Goal: Transaction & Acquisition: Purchase product/service

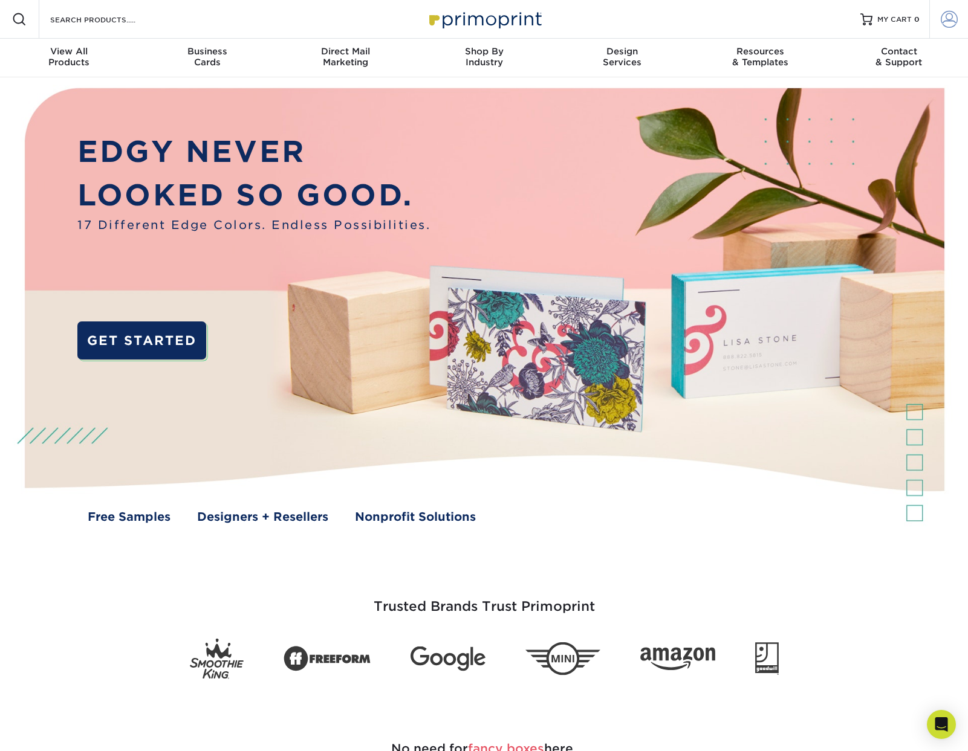
click at [947, 19] on span at bounding box center [949, 19] width 17 height 17
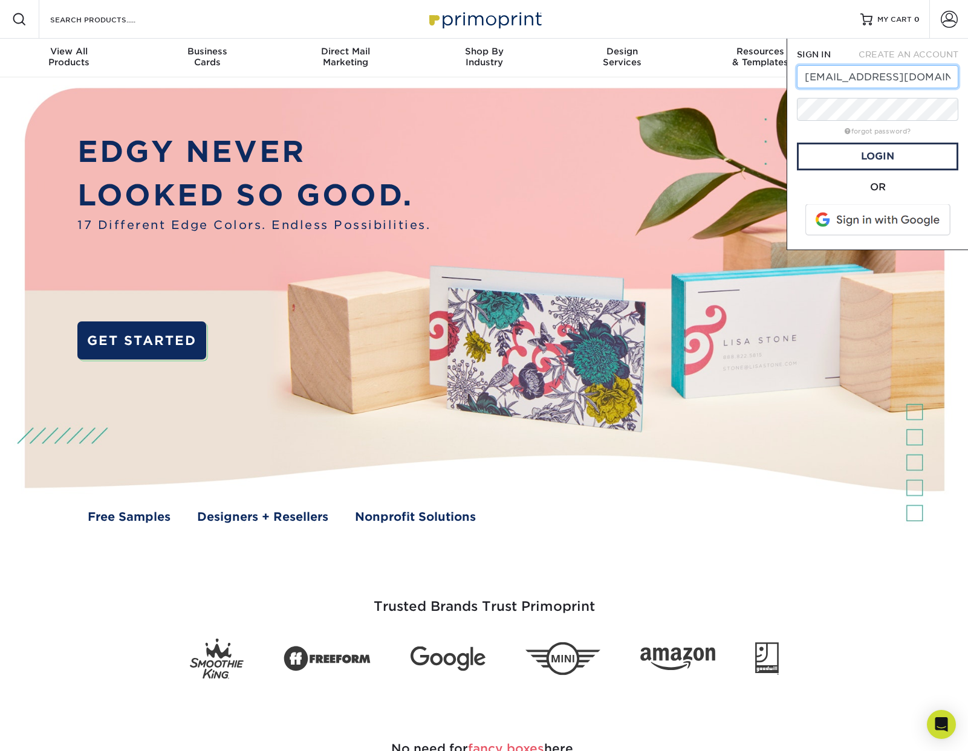
type input "design@cosi.org"
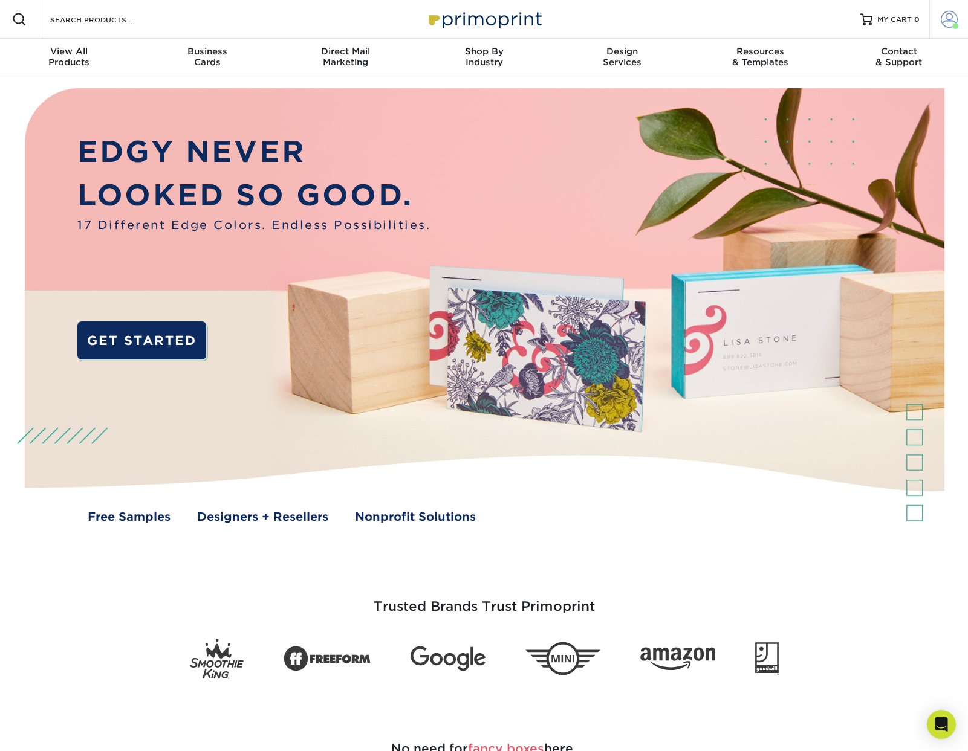
click at [943, 24] on span at bounding box center [949, 19] width 17 height 17
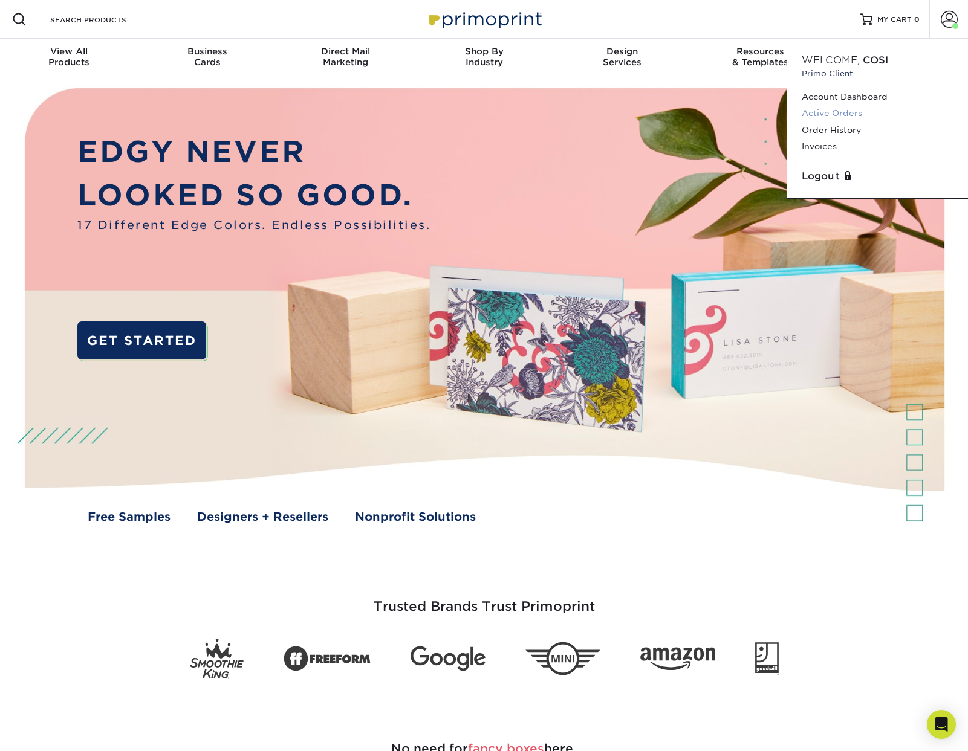
click at [835, 113] on link "Active Orders" at bounding box center [878, 113] width 152 height 16
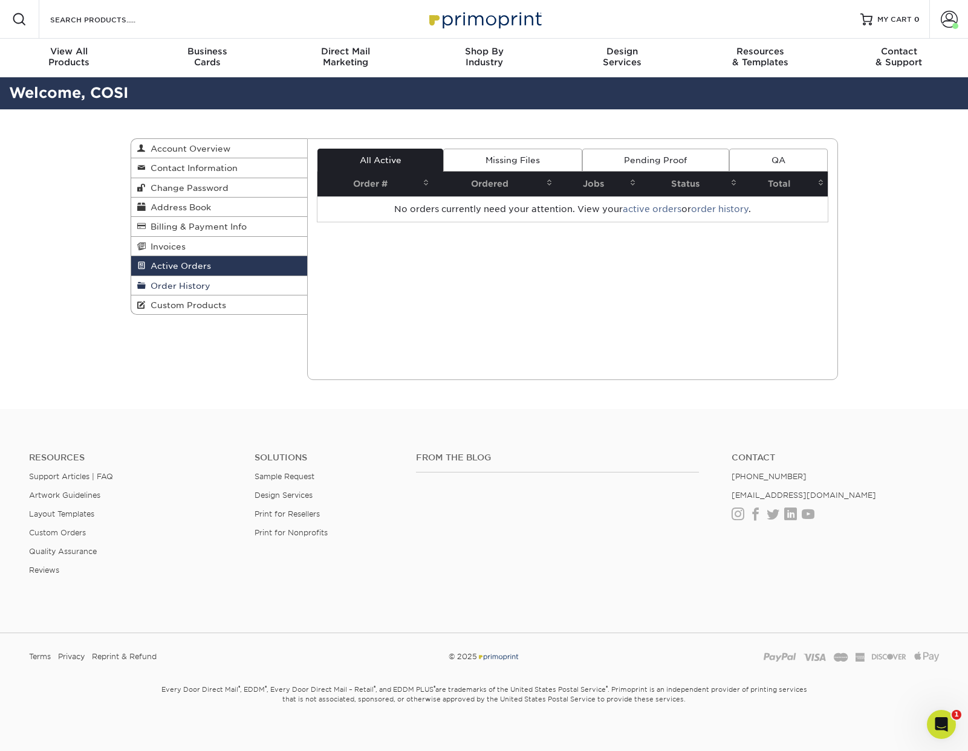
click at [208, 293] on link "Order History" at bounding box center [219, 285] width 177 height 19
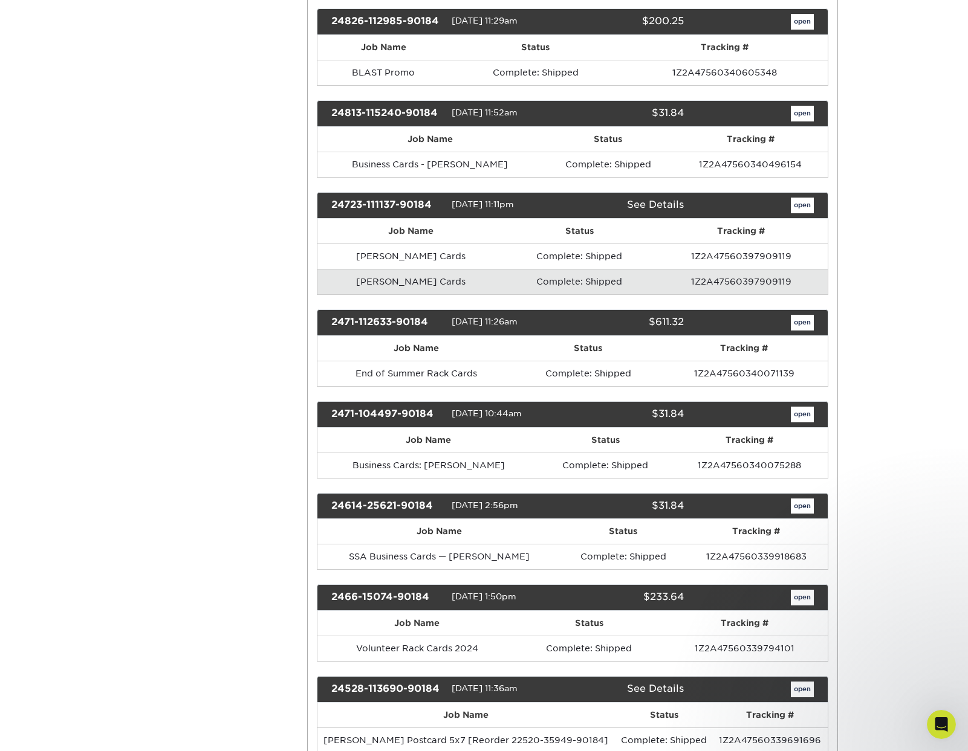
scroll to position [3358, 0]
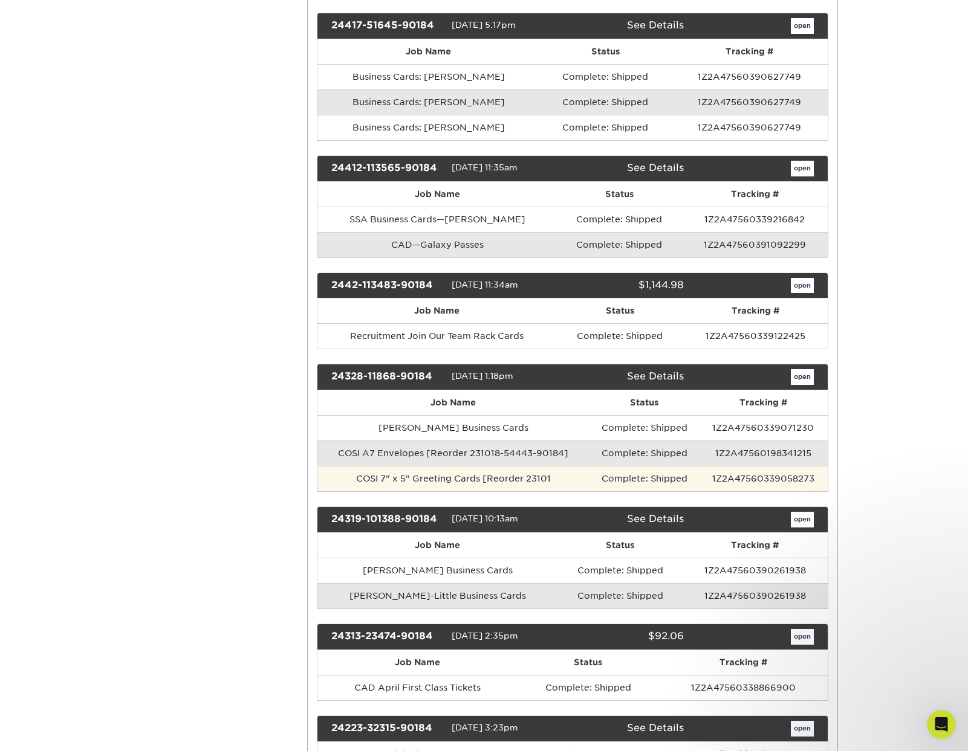
click at [481, 485] on td "COSI 7" x 5" Greeting Cards [Reorder 23101" at bounding box center [453, 478] width 272 height 25
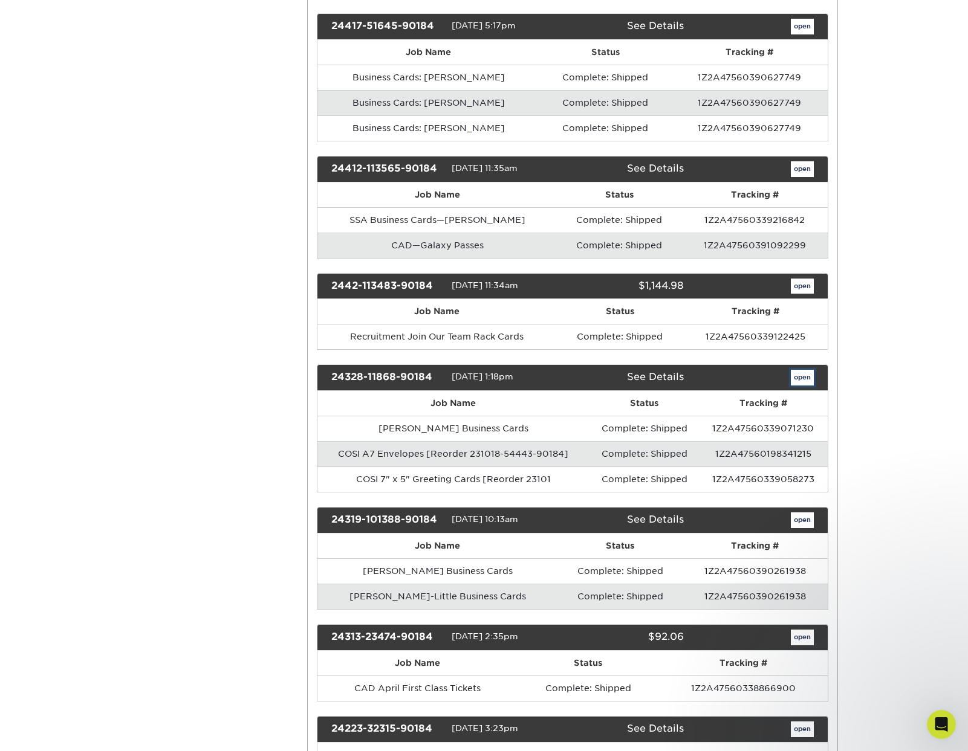
click at [799, 378] on link "open" at bounding box center [802, 378] width 23 height 16
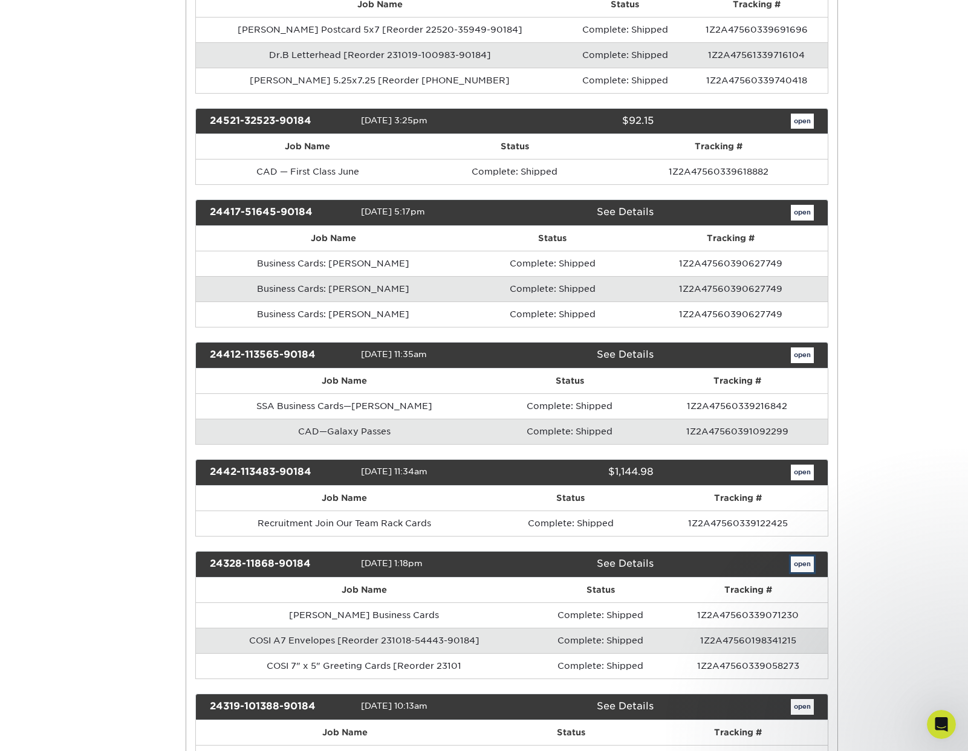
scroll to position [0, 0]
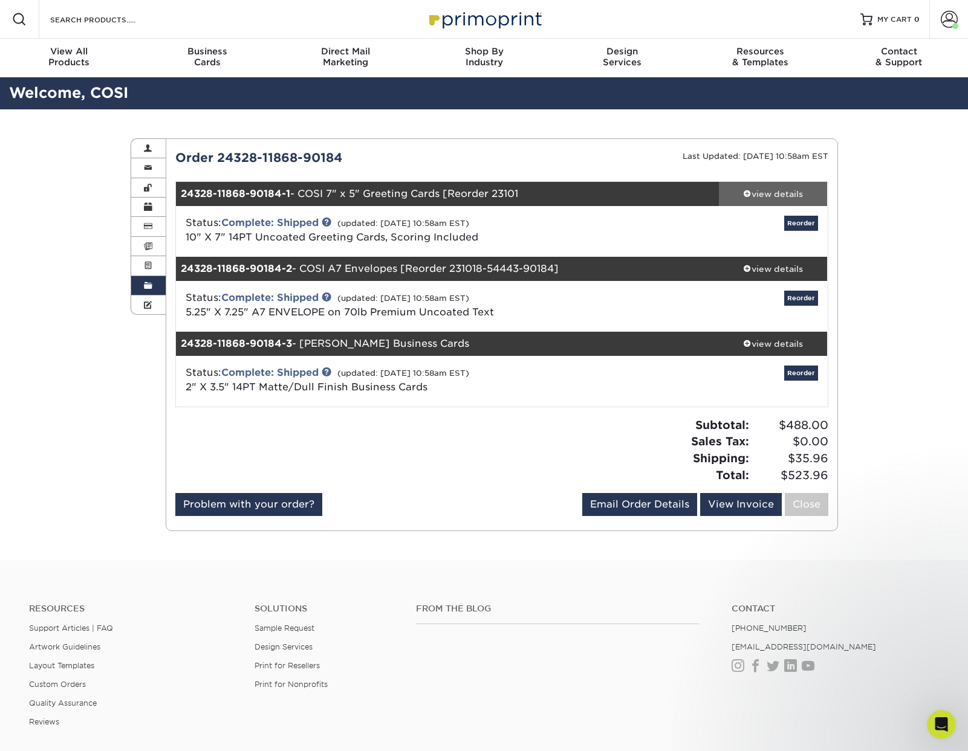
click at [777, 197] on div "view details" at bounding box center [773, 194] width 109 height 12
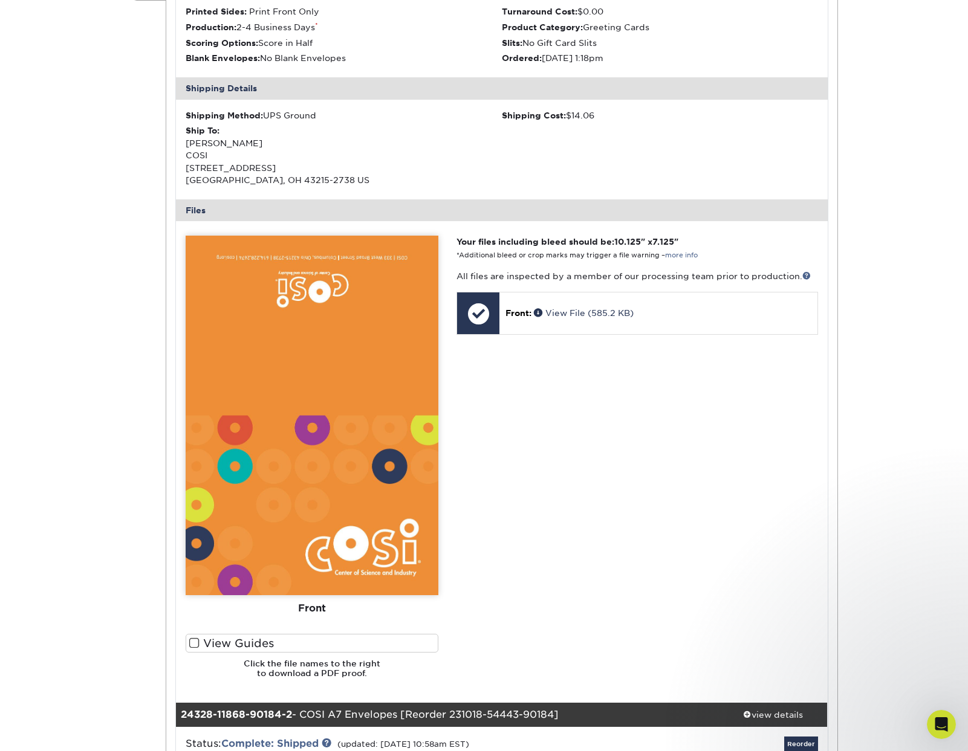
scroll to position [317, 0]
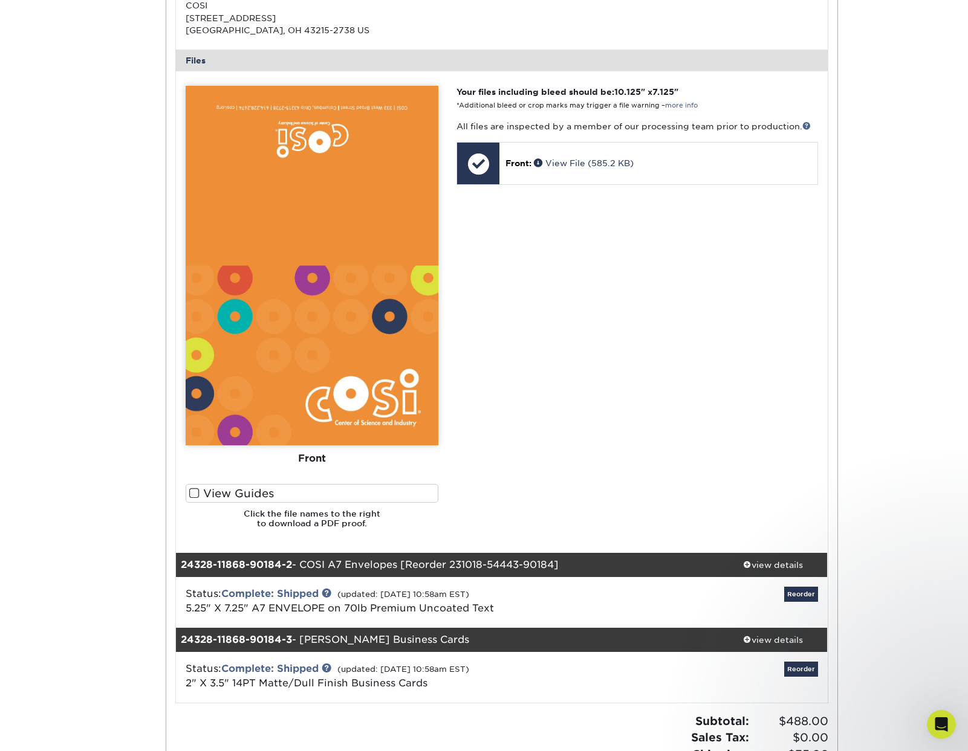
click at [362, 334] on img at bounding box center [312, 266] width 253 height 360
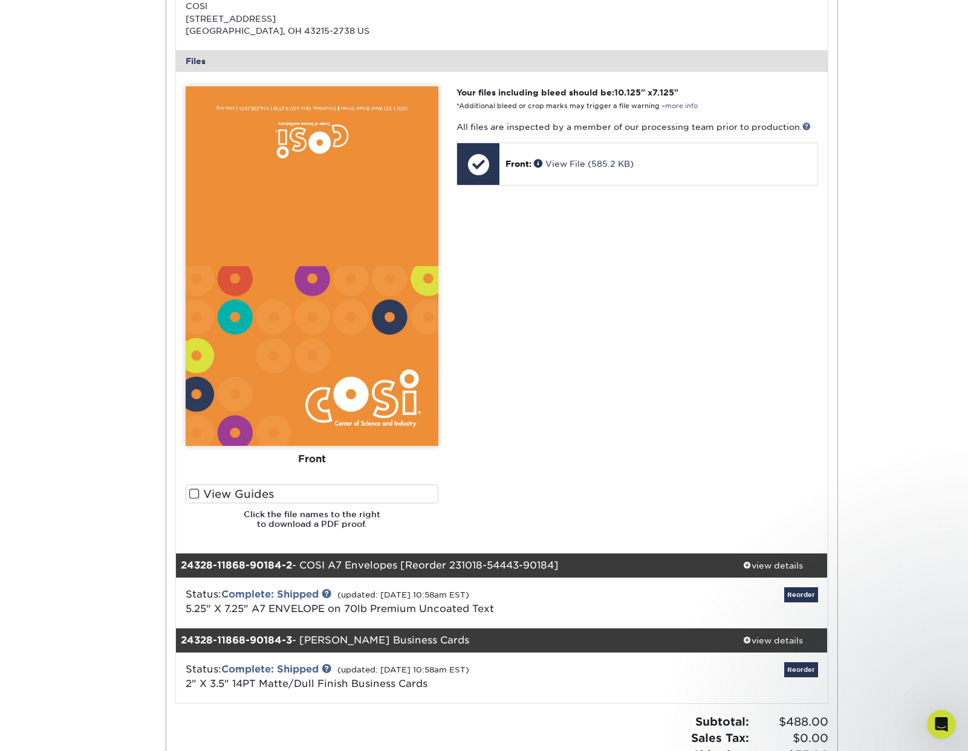
click at [362, 334] on img at bounding box center [312, 266] width 253 height 360
click at [307, 521] on h6 "Click the file names to the right to download a PDF proof." at bounding box center [312, 525] width 253 height 30
click at [389, 279] on img at bounding box center [312, 266] width 253 height 360
click at [595, 164] on link "View File (585.2 KB)" at bounding box center [584, 164] width 100 height 10
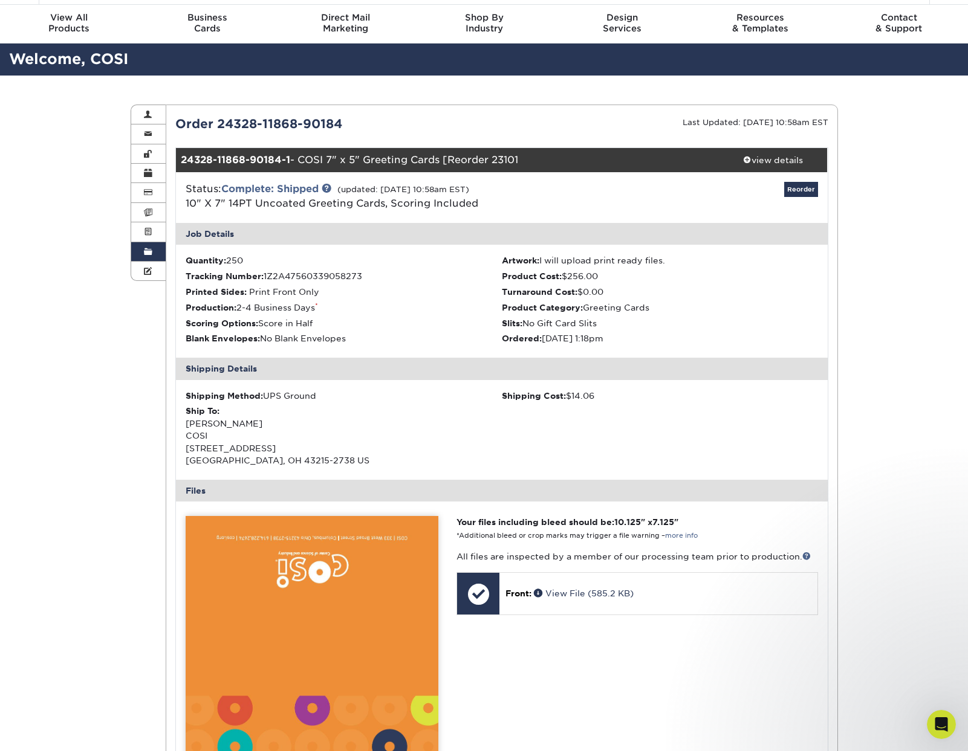
scroll to position [0, 0]
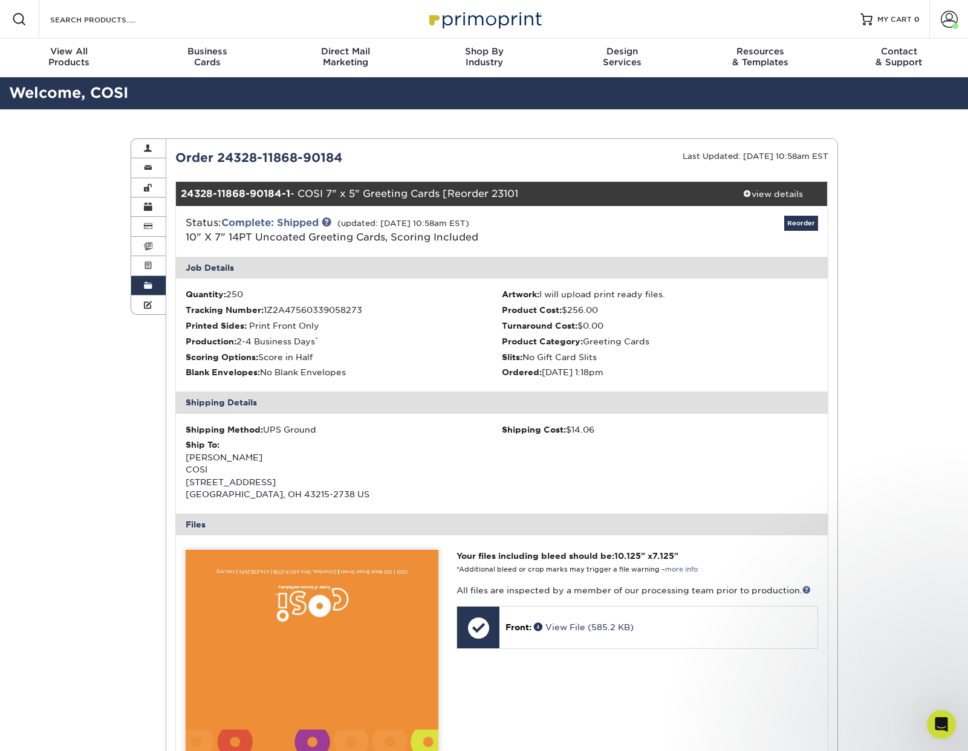
click at [229, 237] on span "10" X 7" 14PT Uncoated Greeting Cards, Scoring Included" at bounding box center [332, 237] width 293 height 11
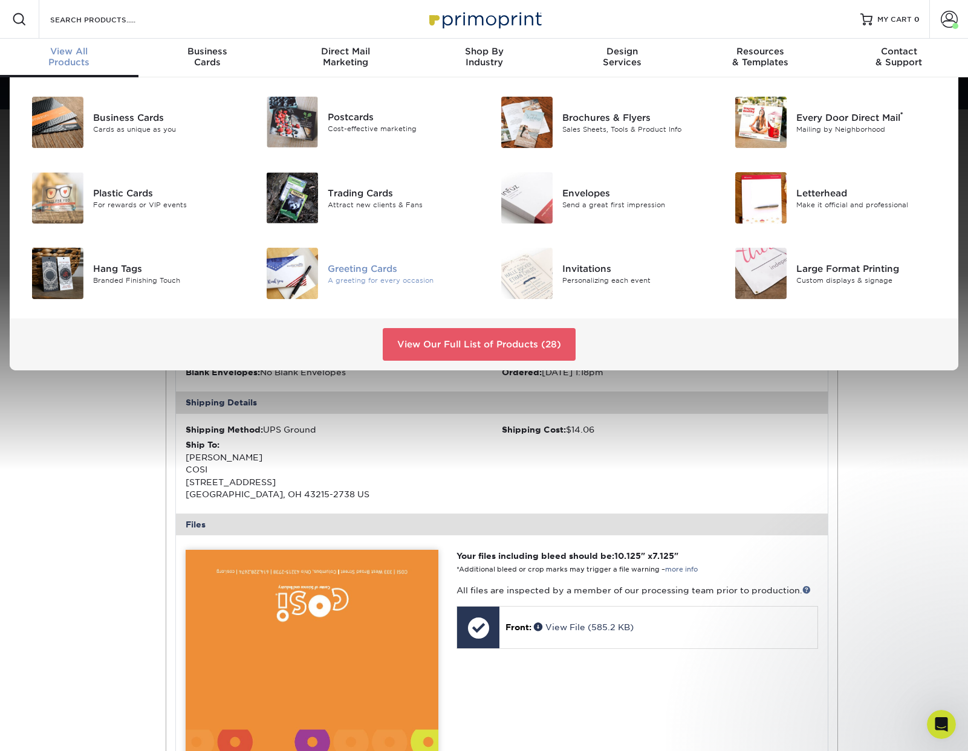
click at [362, 269] on div "Greeting Cards" at bounding box center [401, 268] width 147 height 13
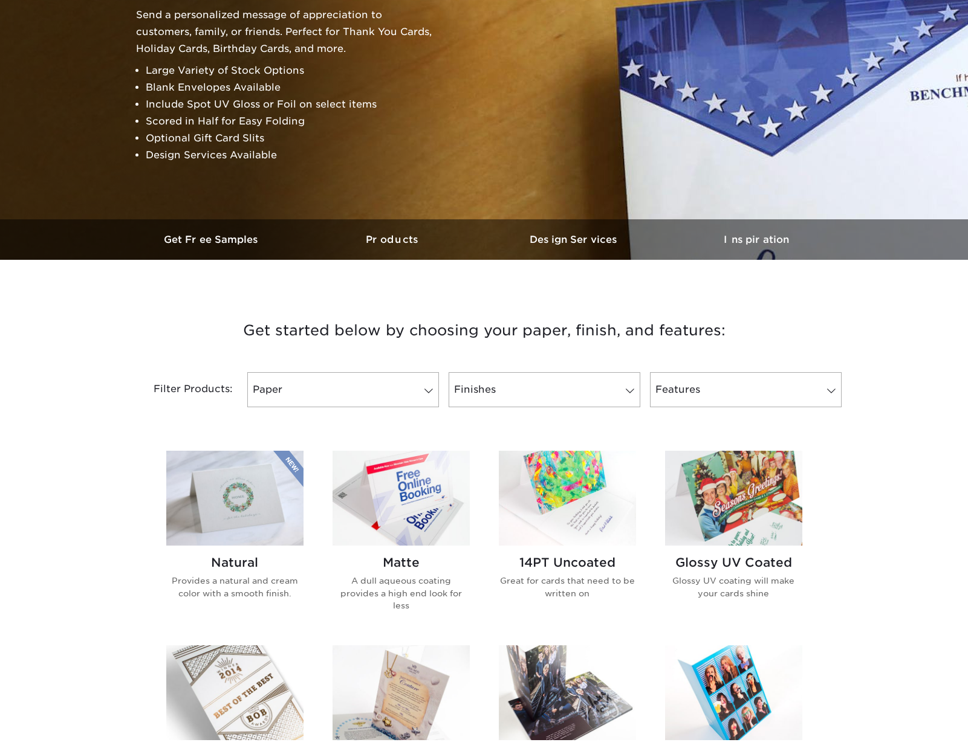
scroll to position [161, 0]
click at [585, 562] on h2 "14PT Uncoated" at bounding box center [567, 562] width 137 height 15
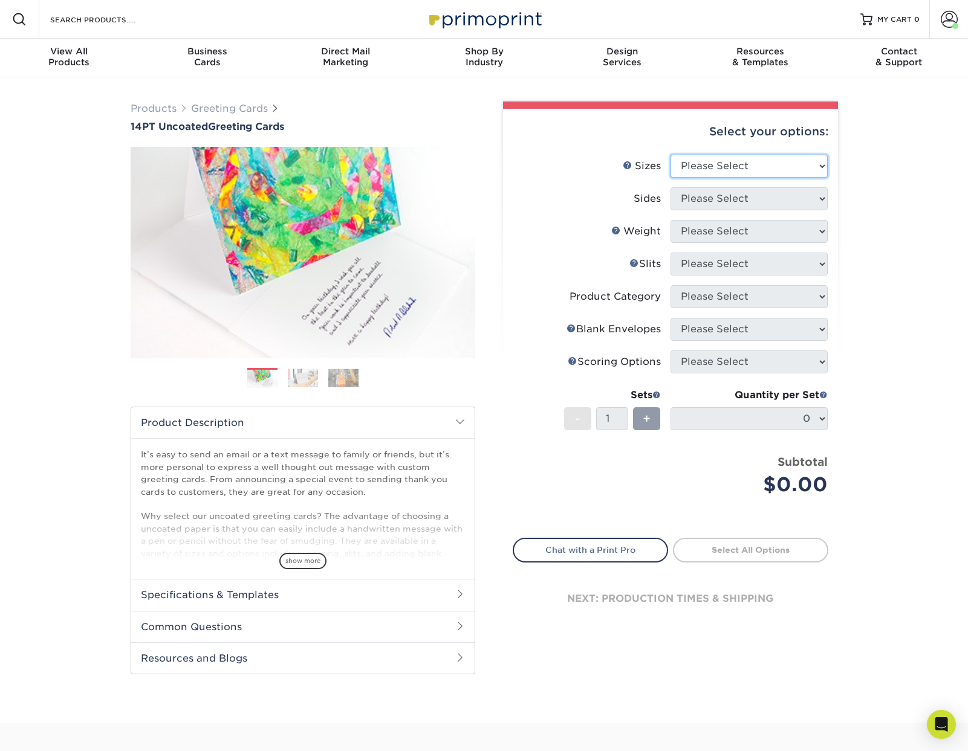
click at [700, 166] on select "Please Select 4.25" x 11" 5.5" x 8.5" 6" x 9" 6" x 12" 7" x 10" 8.5" x 11"" at bounding box center [748, 166] width 157 height 23
select select "7.00x10.00"
click at [670, 155] on select "Please Select 4.25" x 11" 5.5" x 8.5" 6" x 9" 6" x 12" 7" x 10" 8.5" x 11"" at bounding box center [748, 166] width 157 height 23
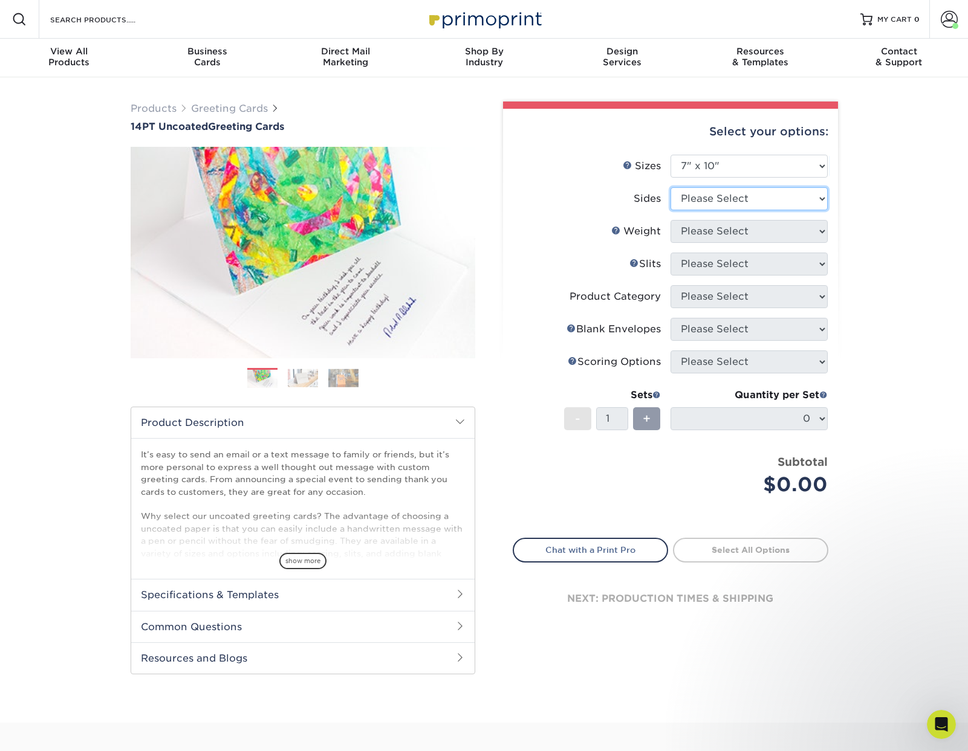
click at [715, 205] on select "Please Select Print Both Sides Print Front Only" at bounding box center [748, 198] width 157 height 23
select select "32d3c223-f82c-492b-b915-ba065a00862f"
click at [670, 187] on select "Please Select Print Both Sides Print Front Only" at bounding box center [748, 198] width 157 height 23
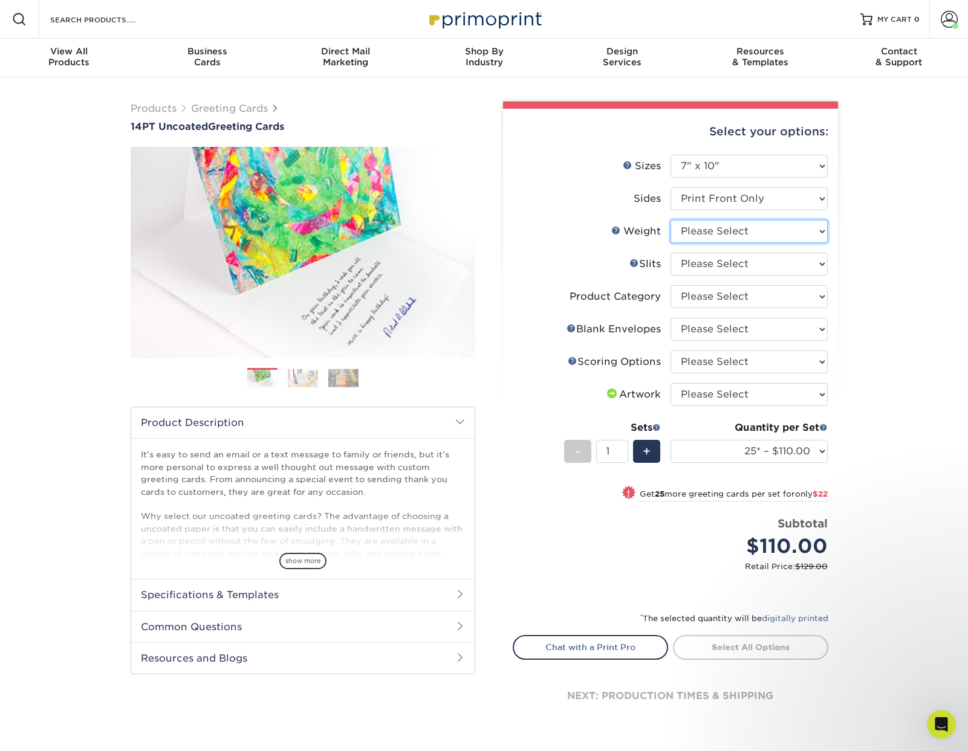
click at [725, 232] on select "Please Select 14PT Uncoated" at bounding box center [748, 231] width 157 height 23
select select "14PT Uncoated"
click at [670, 220] on select "Please Select 14PT Uncoated" at bounding box center [748, 231] width 157 height 23
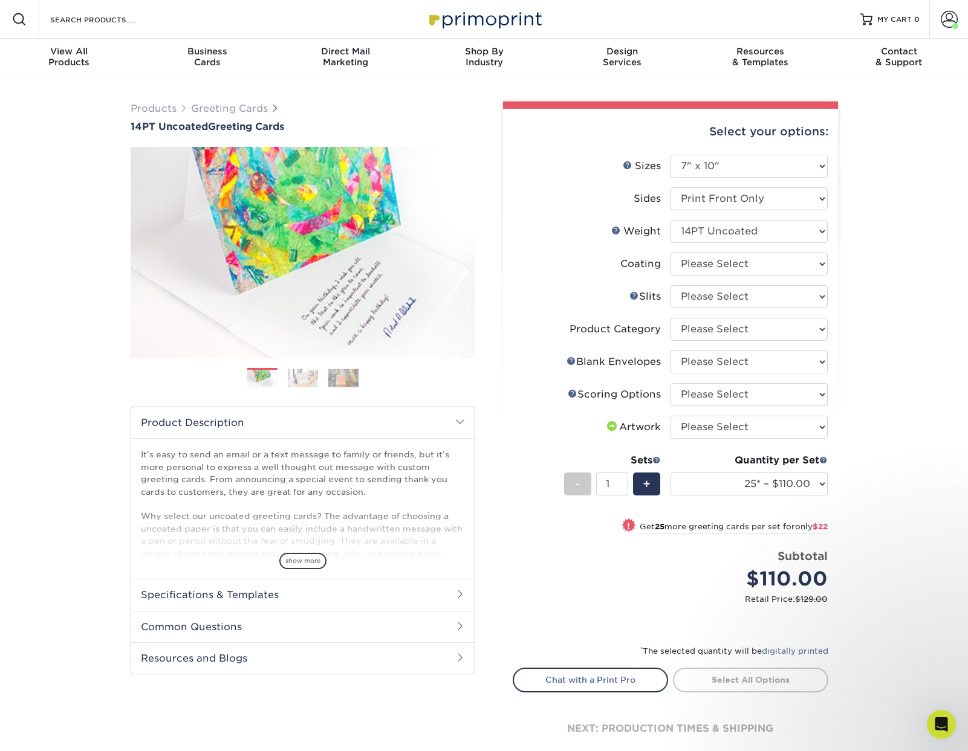
drag, startPoint x: 883, startPoint y: 202, endPoint x: 790, endPoint y: 271, distance: 116.2
click at [883, 201] on div "Products Greeting Cards 14PT Uncoated Greeting Cards Previous Next /" at bounding box center [484, 443] width 968 height 732
click at [709, 268] on select at bounding box center [748, 264] width 157 height 23
select select "3e7618de-abca-4bda-9f97-8b9129e913d8"
click at [670, 253] on select at bounding box center [748, 264] width 157 height 23
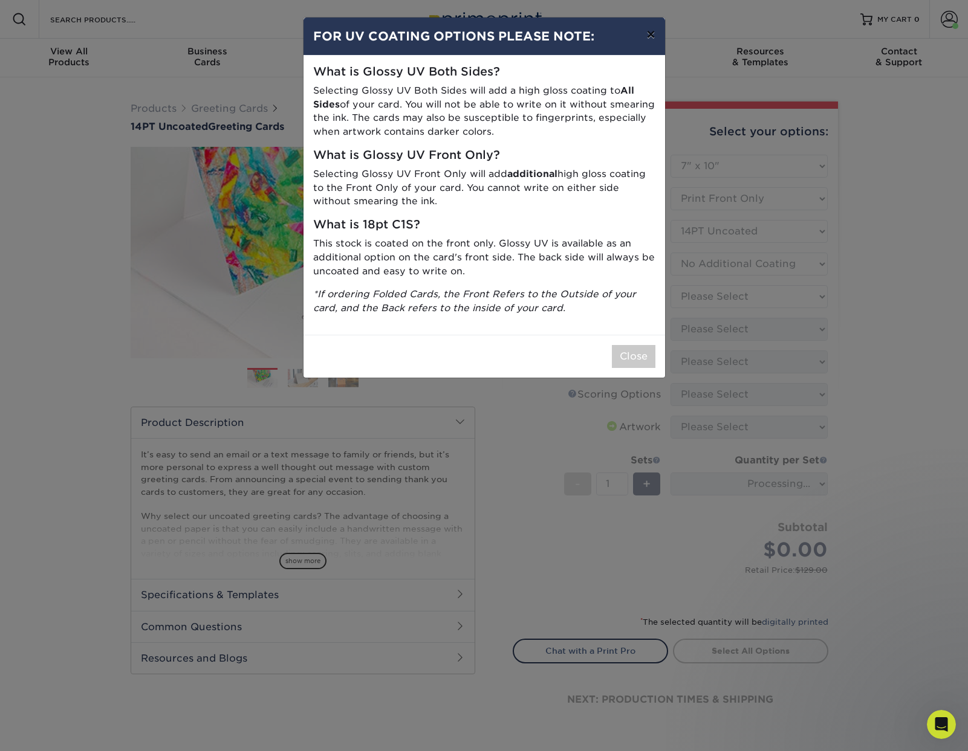
drag, startPoint x: 653, startPoint y: 31, endPoint x: 742, endPoint y: 94, distance: 109.0
click at [654, 31] on button "×" at bounding box center [651, 35] width 28 height 34
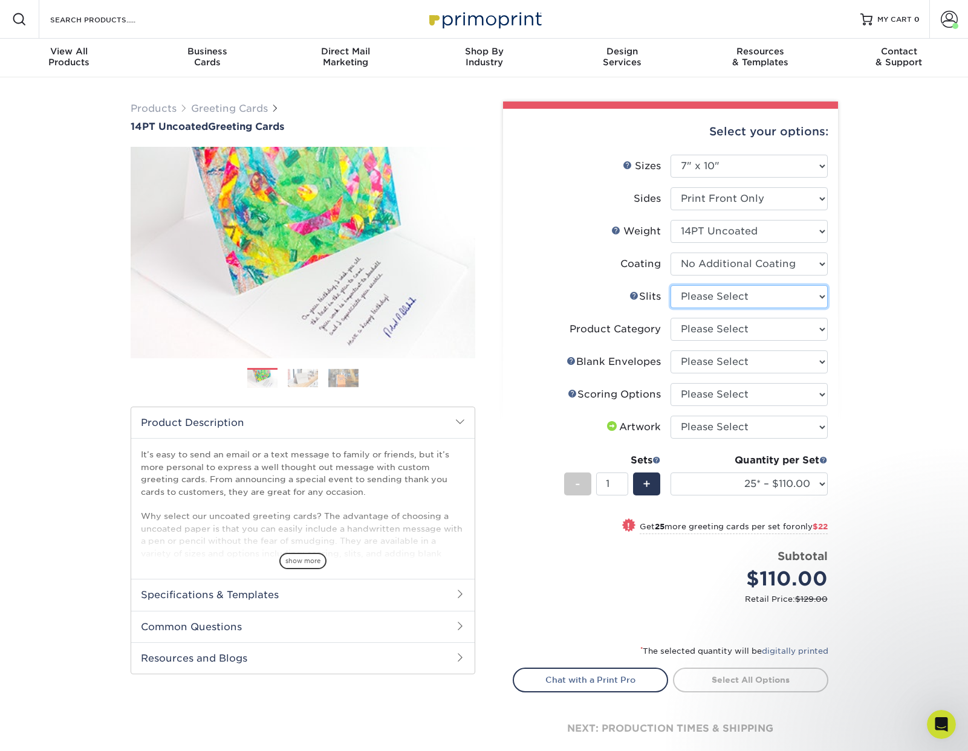
click at [722, 297] on select "Please Select Moon Slits Bottom Panel Moon Slits Right Panel No Gift Card Slits…" at bounding box center [748, 296] width 157 height 23
click at [747, 291] on select "Please Select Moon Slits Bottom Panel Moon Slits Right Panel No Gift Card Slits…" at bounding box center [748, 296] width 157 height 23
click at [712, 296] on select "Please Select Moon Slits Bottom Panel Moon Slits Right Panel No Gift Card Slits…" at bounding box center [748, 296] width 157 height 23
select select "c4055f3c-a707-4a99-931b-ce83690041fd"
click at [670, 285] on select "Please Select Moon Slits Bottom Panel Moon Slits Right Panel No Gift Card Slits…" at bounding box center [748, 296] width 157 height 23
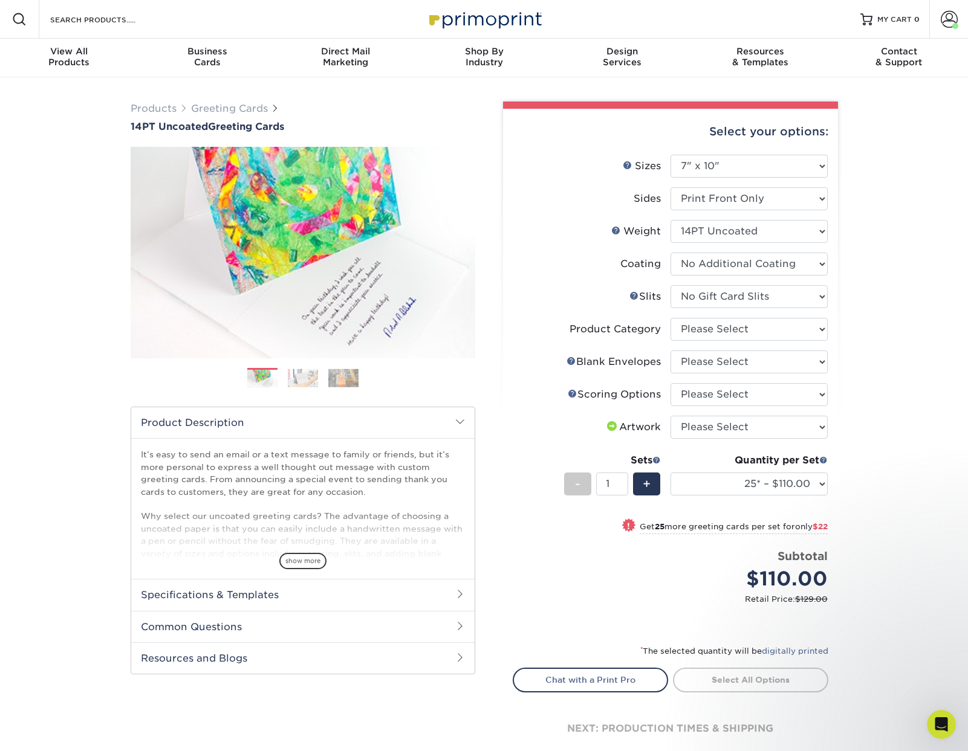
click at [874, 311] on div "Products Greeting Cards 14PT Uncoated Greeting Cards Previous Next /" at bounding box center [484, 443] width 968 height 732
click at [718, 331] on select "Please Select Greeting Cards" at bounding box center [748, 329] width 157 height 23
select select "b7f8198f-f281-4438-a52e-cd7a5c5c0cfc"
click at [670, 318] on select "Please Select Greeting Cards" at bounding box center [748, 329] width 157 height 23
click at [735, 362] on select "Please Select No Blank Envelopes Yes 25 Envelopes A7 Yes 50 Envelopes A7 Yes 75…" at bounding box center [748, 362] width 157 height 23
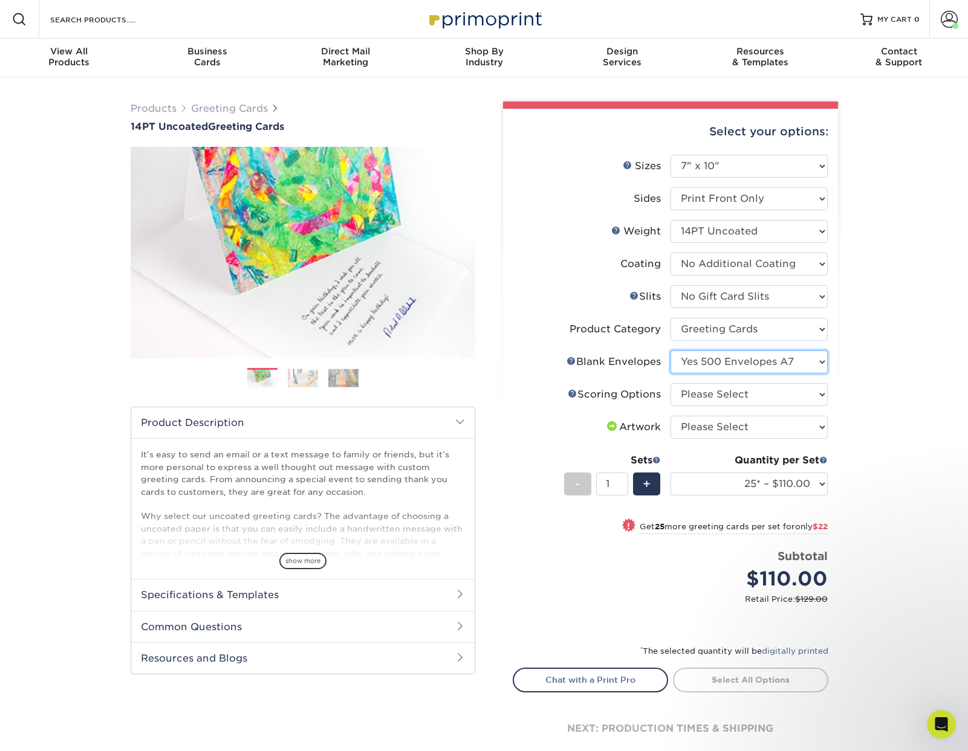
click at [670, 351] on select "Please Select No Blank Envelopes Yes 25 Envelopes A7 Yes 50 Envelopes A7 Yes 75…" at bounding box center [748, 362] width 157 height 23
click at [710, 361] on select "Please Select No Blank Envelopes Yes 25 Envelopes A7 Yes 50 Envelopes A7 Yes 75…" at bounding box center [748, 362] width 157 height 23
select select "9f137334-7cf0-4a73-8a74-a4df662606ea"
click at [670, 351] on select "Please Select No Blank Envelopes Yes 25 Envelopes A7 Yes 50 Envelopes A7 Yes 75…" at bounding box center [748, 362] width 157 height 23
click at [932, 380] on div "Products Greeting Cards 14PT Uncoated Greeting Cards Previous Next /" at bounding box center [484, 443] width 968 height 732
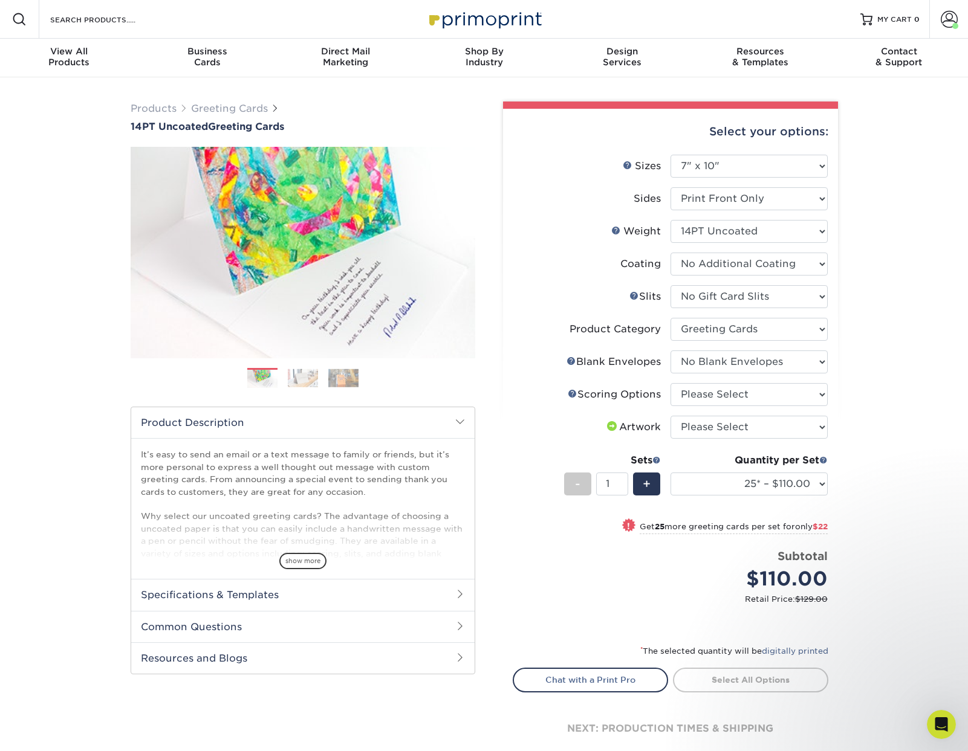
click at [927, 381] on div "Products Greeting Cards 14PT Uncoated Greeting Cards Previous Next /" at bounding box center [484, 443] width 968 height 732
click at [877, 340] on div "Products Greeting Cards 14PT Uncoated Greeting Cards Previous Next /" at bounding box center [484, 443] width 968 height 732
click at [716, 394] on select "Please Select Score in Half" at bounding box center [748, 394] width 157 height 23
select select "b23166fa-223a-4016-b2d3-d3438452c7d9"
click at [670, 383] on select "Please Select Score in Half" at bounding box center [748, 394] width 157 height 23
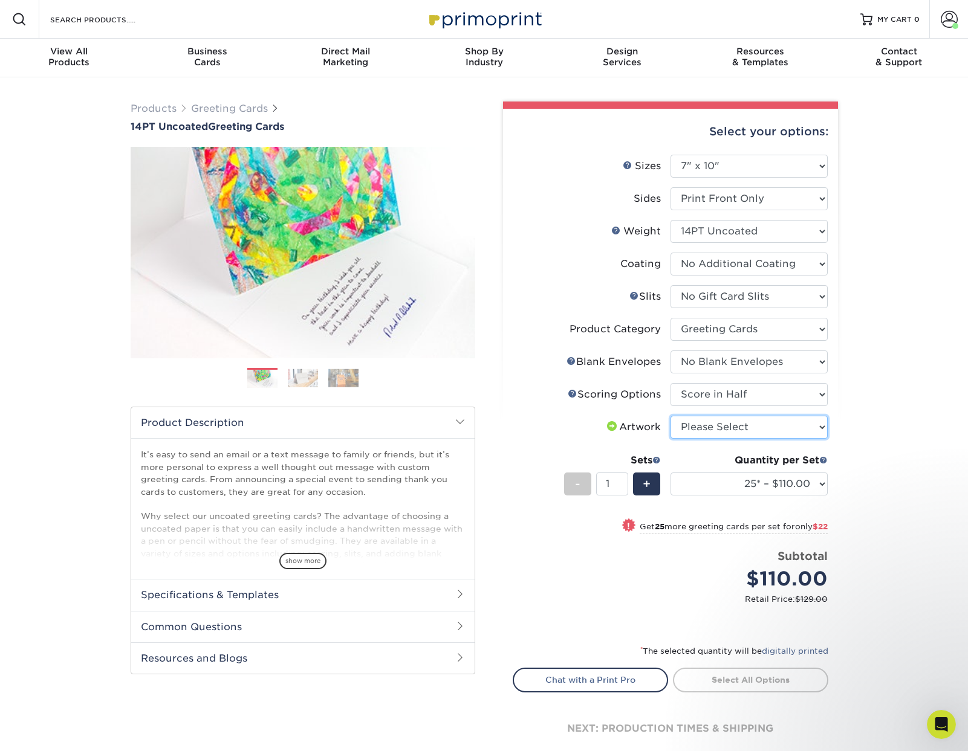
click at [725, 426] on select "Please Select I will upload files I need a design - $75" at bounding box center [748, 427] width 157 height 23
select select "upload"
click at [670, 416] on select "Please Select I will upload files I need a design - $75" at bounding box center [748, 427] width 157 height 23
click at [886, 313] on div "Products Greeting Cards 14PT Uncoated Greeting Cards Previous Next /" at bounding box center [484, 443] width 968 height 732
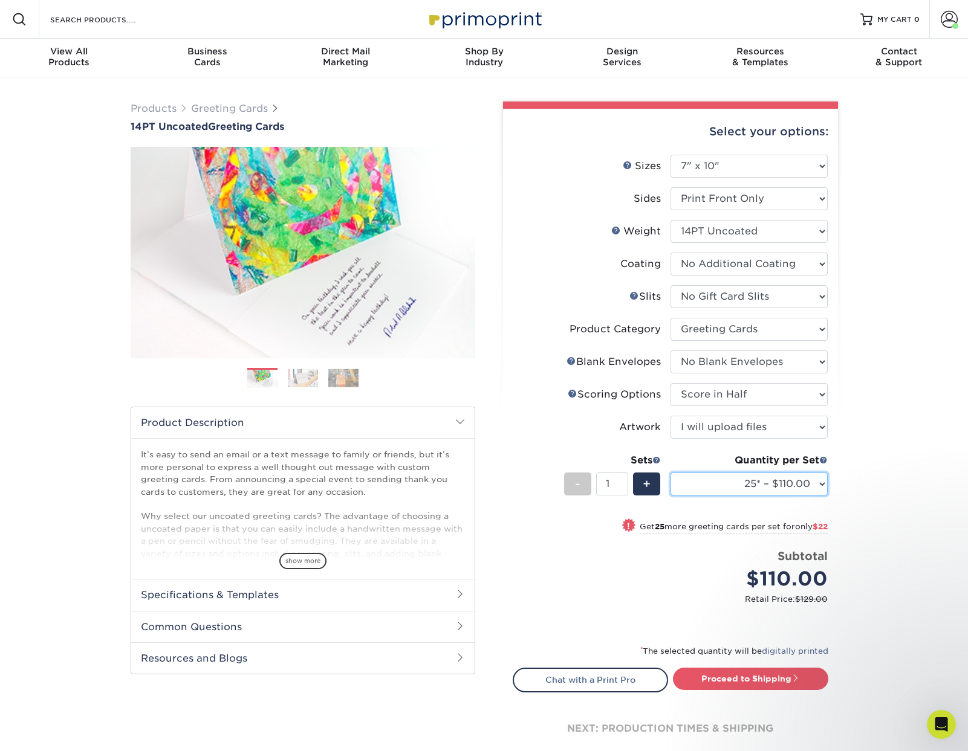
click at [769, 487] on select "25* – $110.00 50* – $132.00 75* – $161.00 100* – $190.00 250* – $256.00 500 – $…" at bounding box center [748, 484] width 157 height 23
select select "500 – $285.00"
click at [670, 473] on select "25* – $110.00 50* – $132.00 75* – $161.00 100* – $190.00 250* – $256.00 500 – $…" at bounding box center [748, 484] width 157 height 23
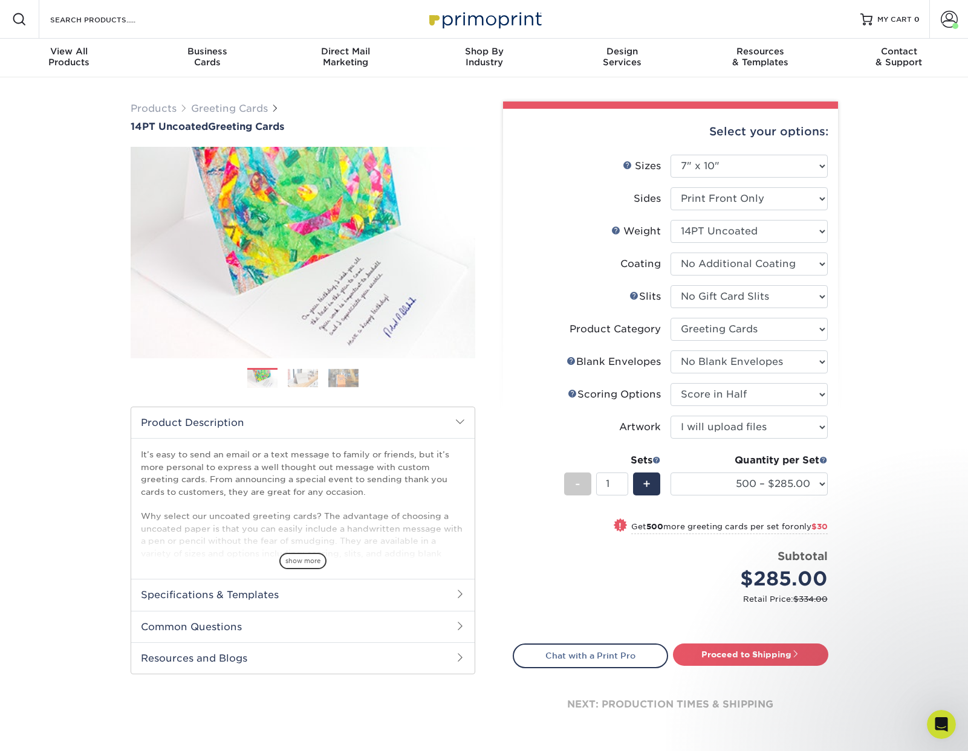
click at [898, 190] on div "Products Greeting Cards 14PT Uncoated Greeting Cards Previous Next /" at bounding box center [484, 430] width 968 height 707
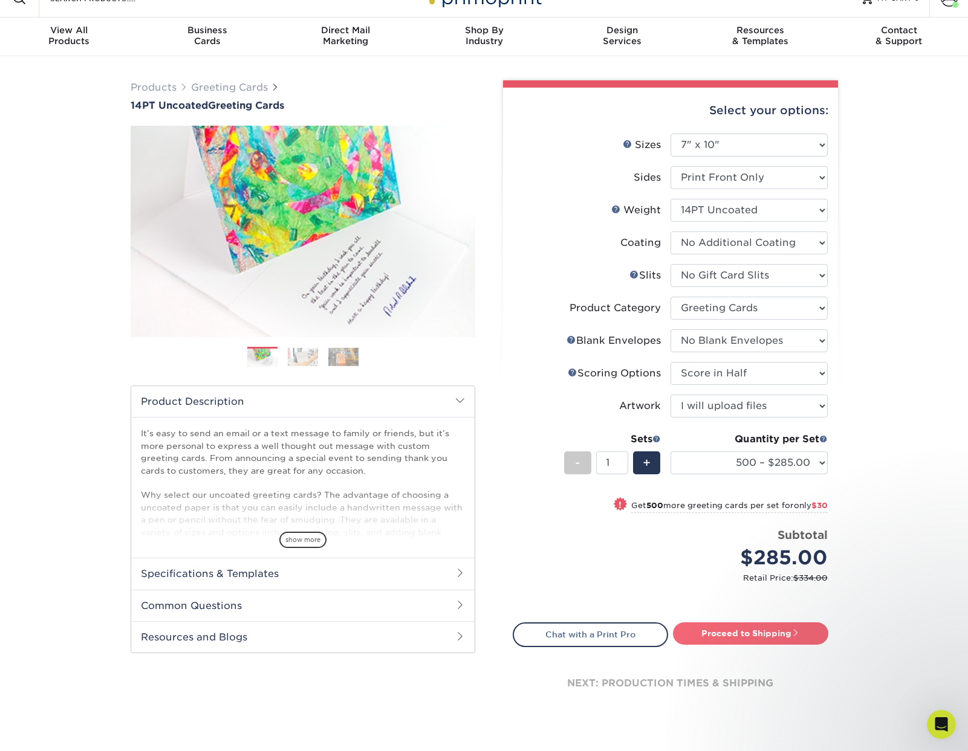
click at [741, 629] on link "Proceed to Shipping" at bounding box center [750, 634] width 155 height 22
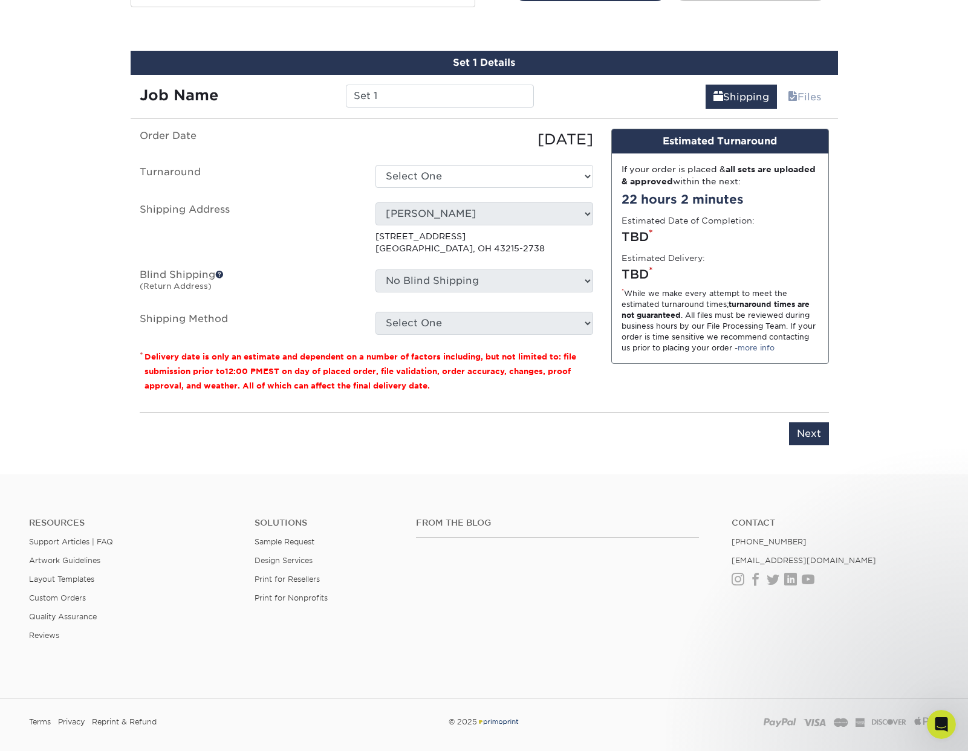
scroll to position [677, 0]
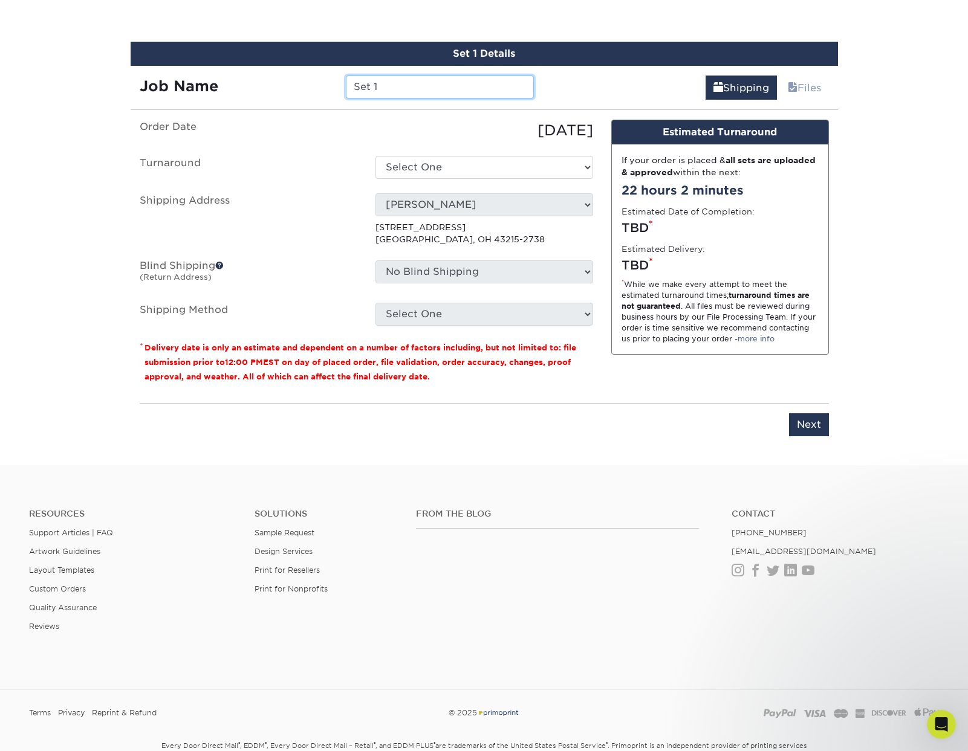
drag, startPoint x: 386, startPoint y: 90, endPoint x: 403, endPoint y: 85, distance: 17.0
click at [387, 89] on input "Set 1" at bounding box center [440, 87] width 188 height 23
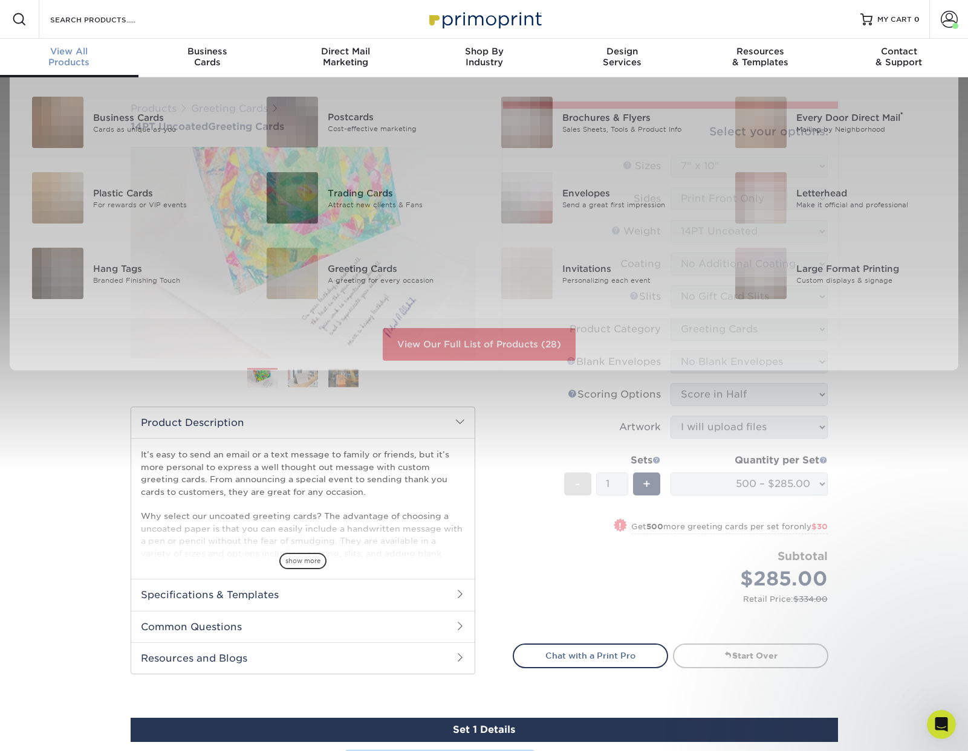
scroll to position [2, 0]
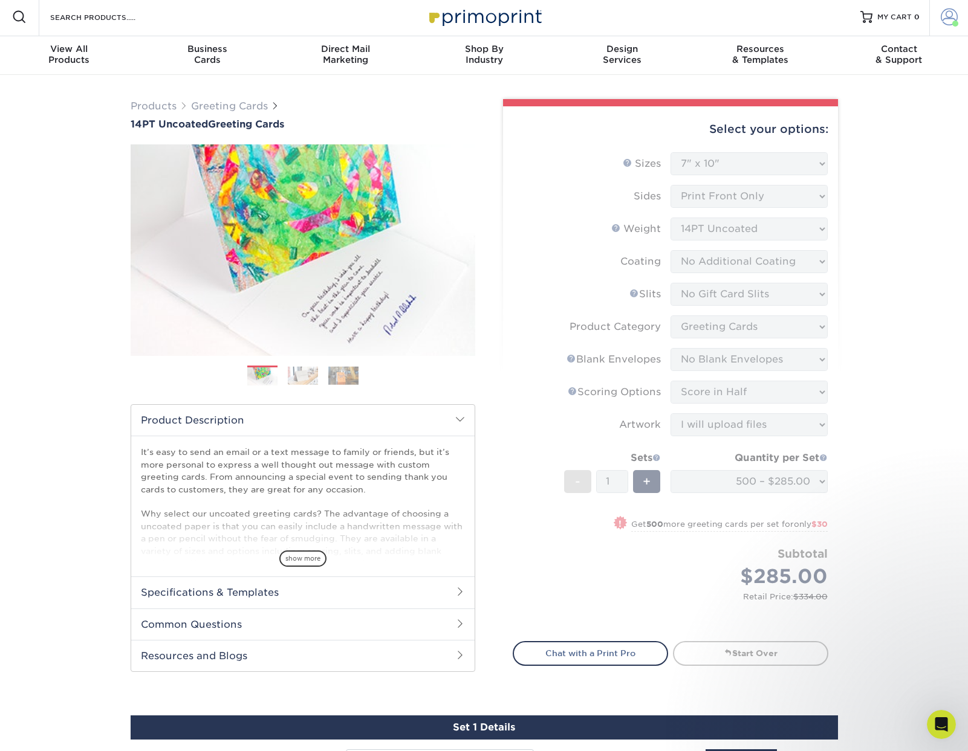
click at [0, 0] on div "Resources Menu Search Products Account Welcome, COSI Primo Client Account Dashb…" at bounding box center [484, 17] width 968 height 39
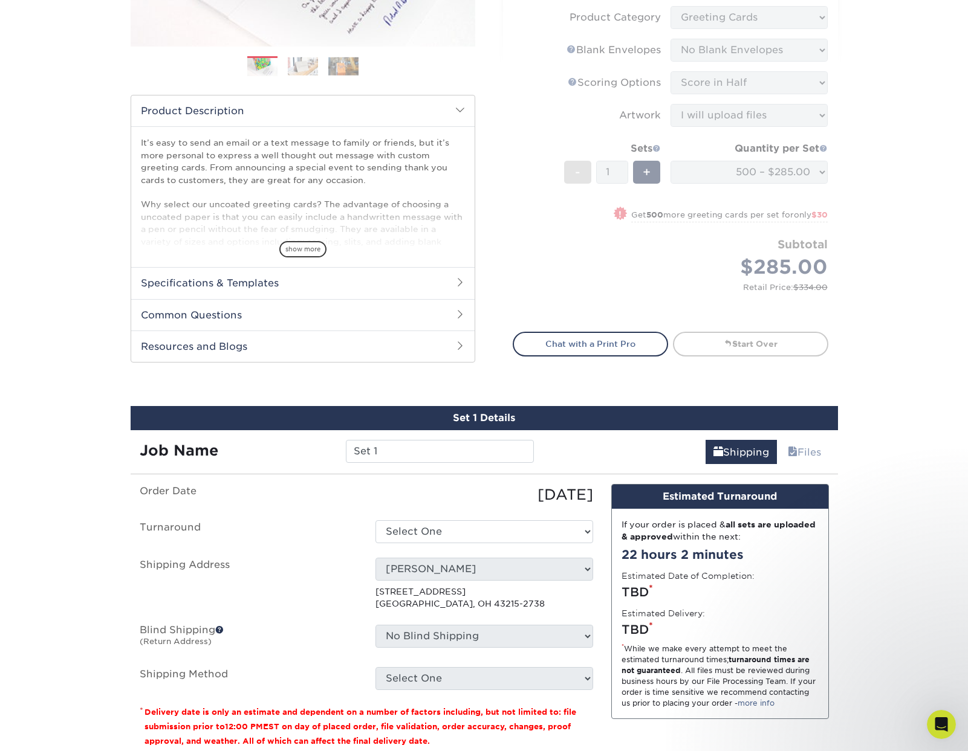
scroll to position [313, 0]
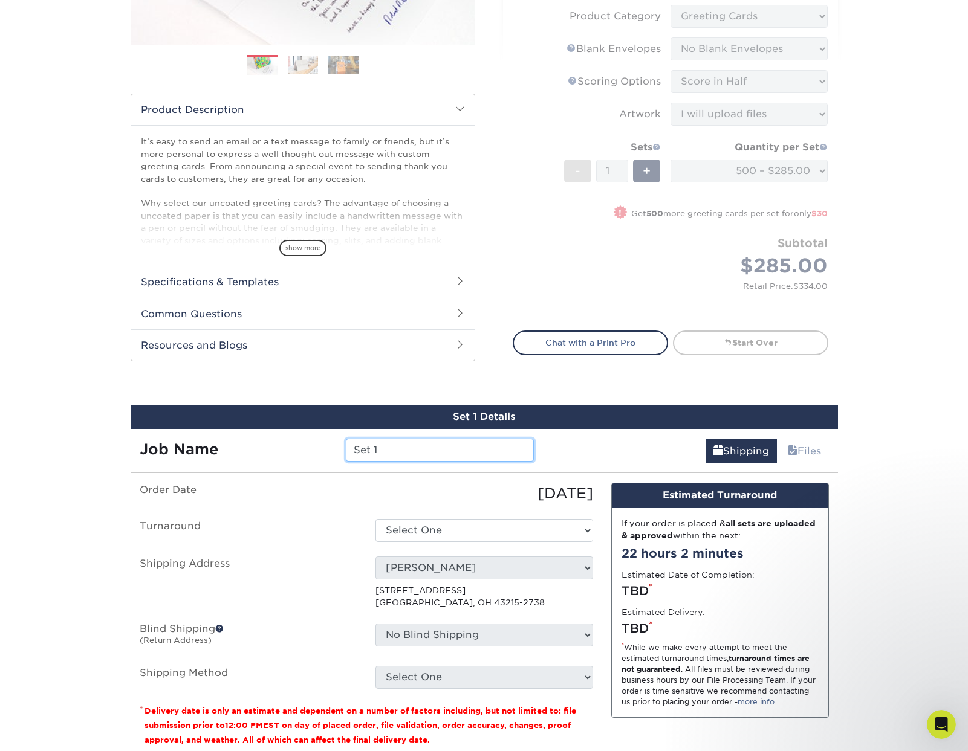
drag, startPoint x: 388, startPoint y: 444, endPoint x: 336, endPoint y: 444, distance: 51.4
click at [337, 444] on div "Set 1" at bounding box center [440, 450] width 206 height 23
paste input "COSI 7" x 5" Greeting Cards"
drag, startPoint x: 470, startPoint y: 448, endPoint x: 529, endPoint y: 449, distance: 59.3
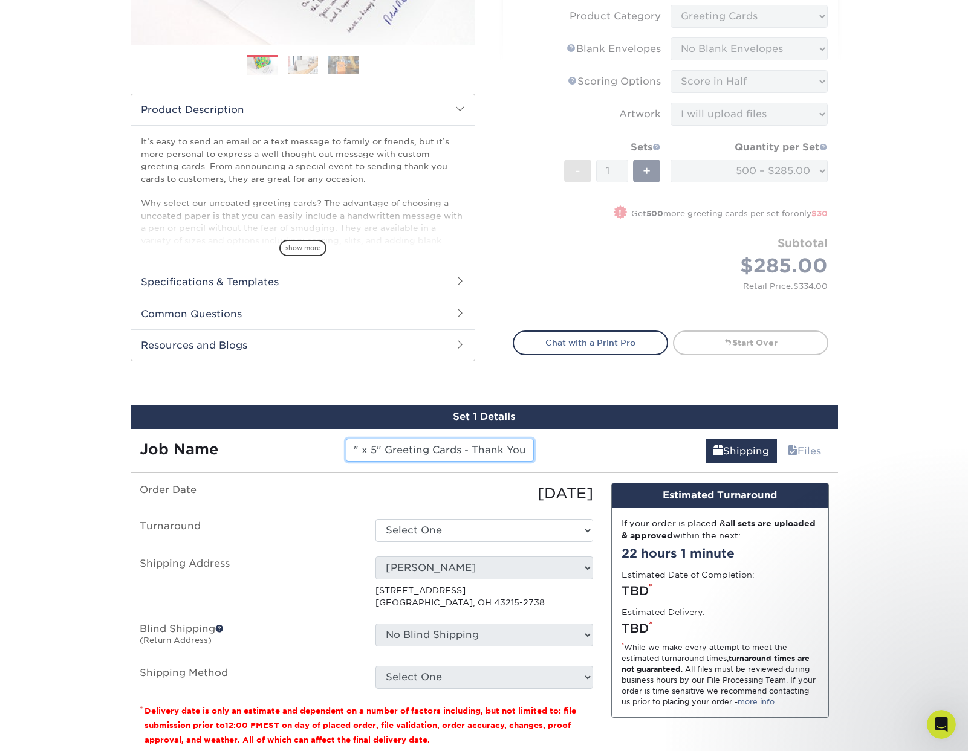
click at [529, 449] on input "COSI 7" x 5" Greeting Cards - Thank You" at bounding box center [440, 450] width 188 height 23
click at [466, 450] on input "COSI 7" x 5" Greeting Cards - Thank You" at bounding box center [440, 450] width 188 height 23
click at [524, 446] on input "COSI 7" x 5" Greeting Cards - Thank You" at bounding box center [440, 450] width 188 height 23
drag, startPoint x: 487, startPoint y: 449, endPoint x: 471, endPoint y: 449, distance: 15.7
click at [471, 449] on input "COSI 7" x 5" Greeting Cards - Thank You" at bounding box center [440, 450] width 188 height 23
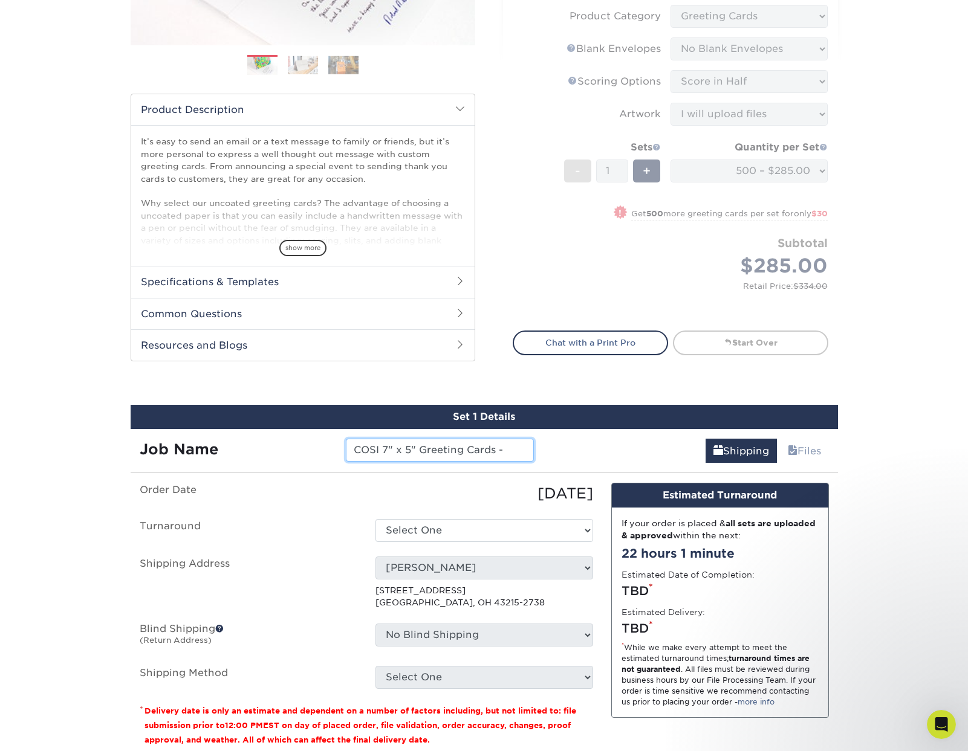
scroll to position [0, 0]
drag, startPoint x: 417, startPoint y: 452, endPoint x: 442, endPoint y: 452, distance: 24.8
click at [418, 452] on input "COSI 7" x 5" Greeting Cards" at bounding box center [440, 450] width 188 height 23
paste input "Thank You"
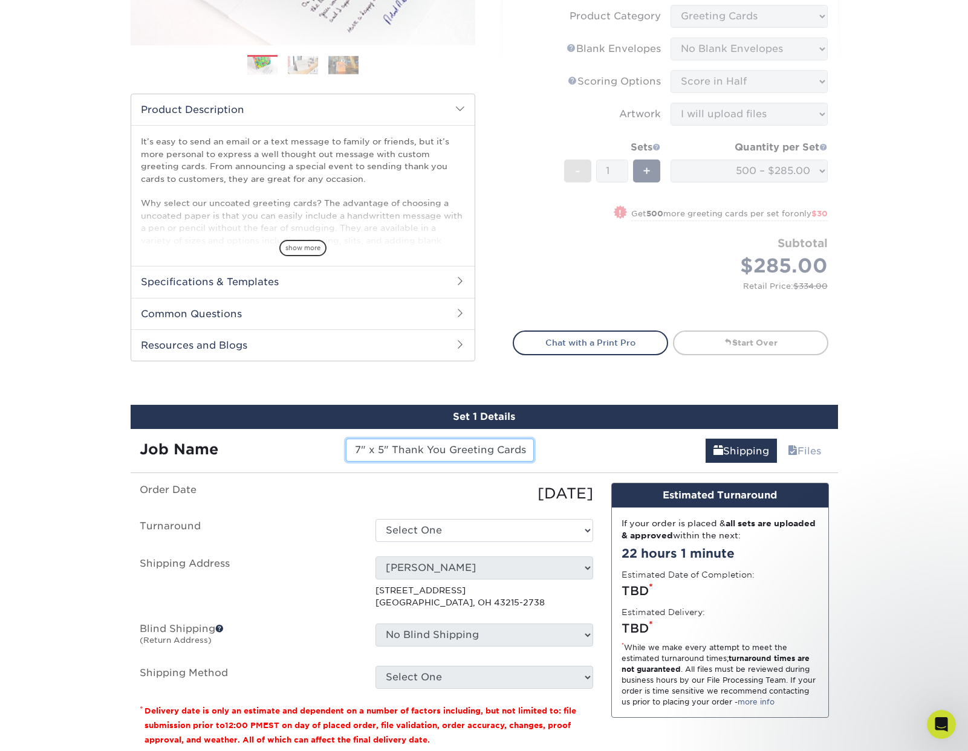
drag, startPoint x: 501, startPoint y: 451, endPoint x: 632, endPoint y: 454, distance: 130.6
click at [635, 454] on div "Job Name COSI 7" x 5" Thank You Greeting Cards Shipping Files" at bounding box center [484, 446] width 707 height 34
type input "COSI 7" x 5" Thank You Greeting Cards"
click at [447, 522] on select "Select One 2-4 Business Days 2 Day Next Business Day" at bounding box center [484, 530] width 218 height 23
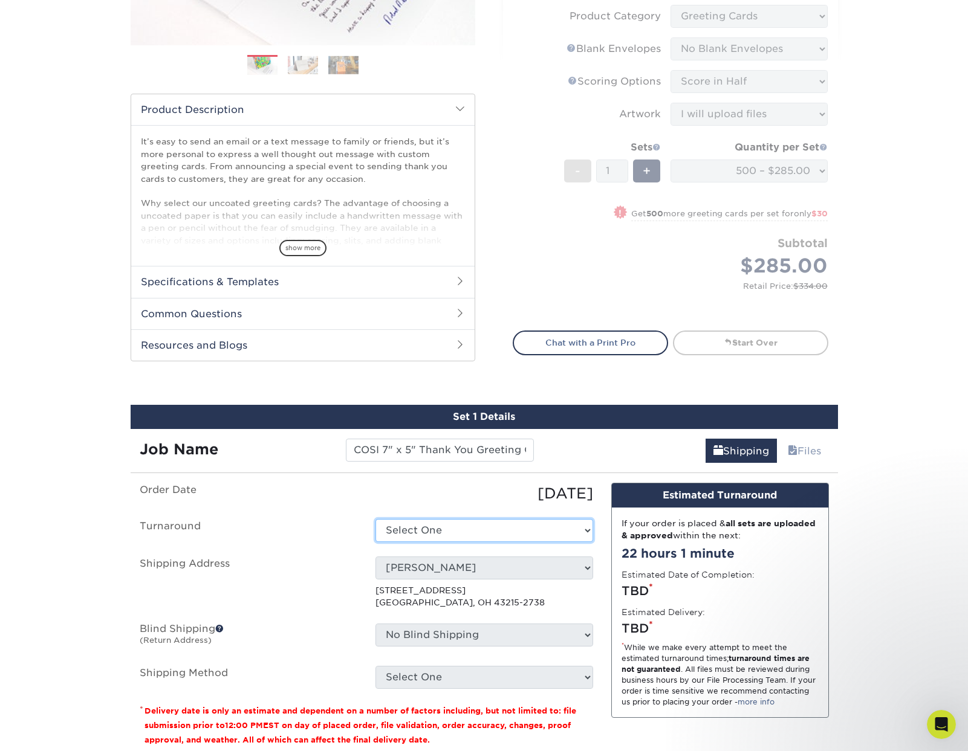
select select "528c6483-8ebe-4c6e-86b9-65f25f2239a0"
click at [435, 529] on select "Select One 2-4 Business Days 2 Day Next Business Day" at bounding box center [484, 530] width 218 height 23
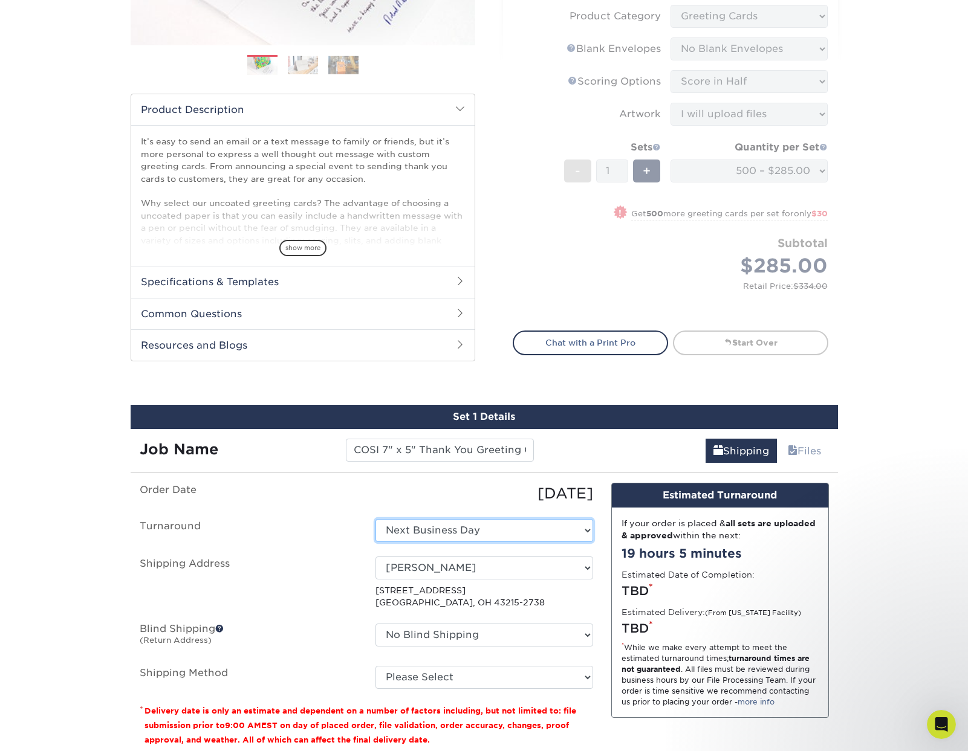
click at [435, 529] on select "Select One 2-4 Business Days 2 Day Next Business Day" at bounding box center [484, 530] width 218 height 23
click at [444, 683] on select "Please Select Ground Shipping (+$17.52) 3 Day Shipping Service (+$21.66) 2 Day …" at bounding box center [484, 677] width 218 height 23
select select "03"
click at [375, 666] on select "Please Select Ground Shipping (+$17.52) 3 Day Shipping Service (+$21.66) 2 Day …" at bounding box center [484, 677] width 218 height 23
click at [471, 527] on select "Select One 2-4 Business Days 2 Day Next Business Day" at bounding box center [484, 530] width 218 height 23
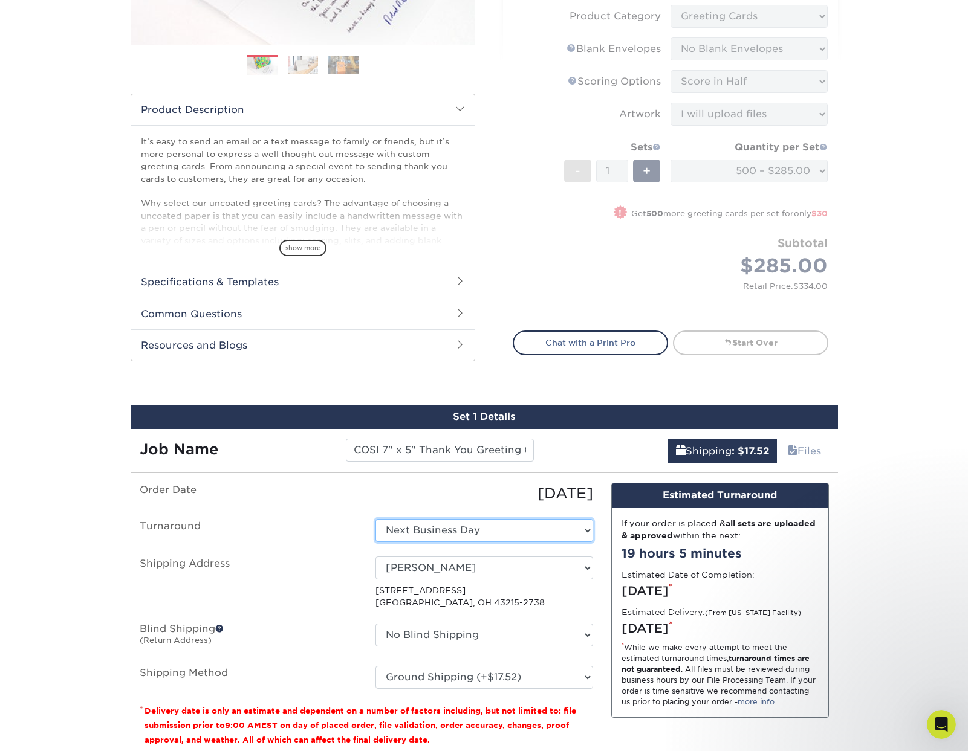
select select "5e0c5f63-0c21-45fe-ba81-6f9a7c62cfd7"
click at [463, 675] on select "Please Select Ground Shipping (+$17.52) 3 Day Shipping Service (+$21.66) 2 Day …" at bounding box center [484, 677] width 218 height 23
click at [444, 536] on select "Select One 2-4 Business Days 2 Day Next Business Day" at bounding box center [484, 530] width 218 height 23
click at [375, 519] on select "Select One 2-4 Business Days 2 Day Next Business Day" at bounding box center [484, 530] width 218 height 23
click at [427, 675] on select "Please Select Ground Shipping (+$17.52) 3 Day Shipping Service (+$21.66) 2 Day …" at bounding box center [484, 677] width 218 height 23
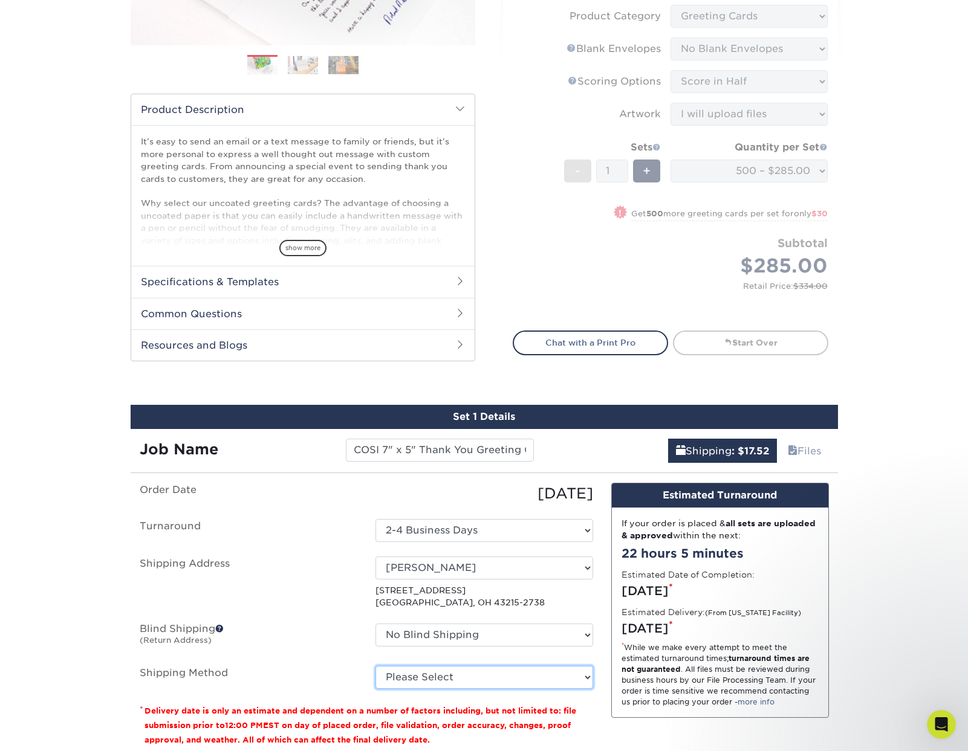
select select "03"
click at [375, 666] on select "Please Select Ground Shipping (+$17.52) 3 Day Shipping Service (+$21.66) 2 Day …" at bounding box center [484, 677] width 218 height 23
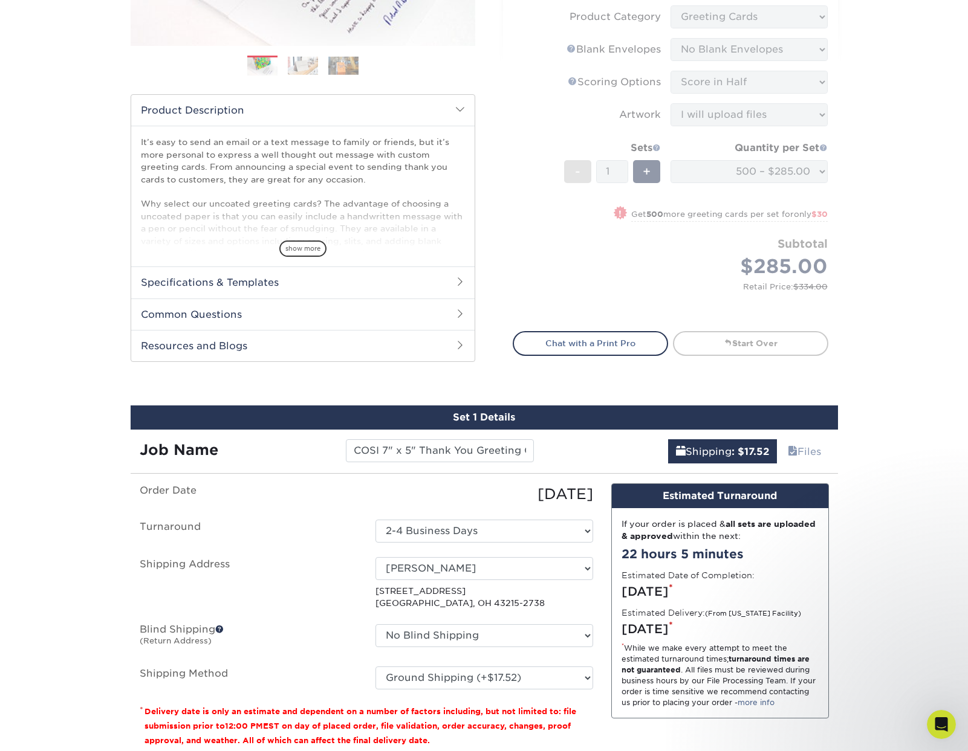
click at [603, 610] on div "Design Estimated Turnaround If your order is placed & all sets are uploaded & a…" at bounding box center [720, 621] width 236 height 274
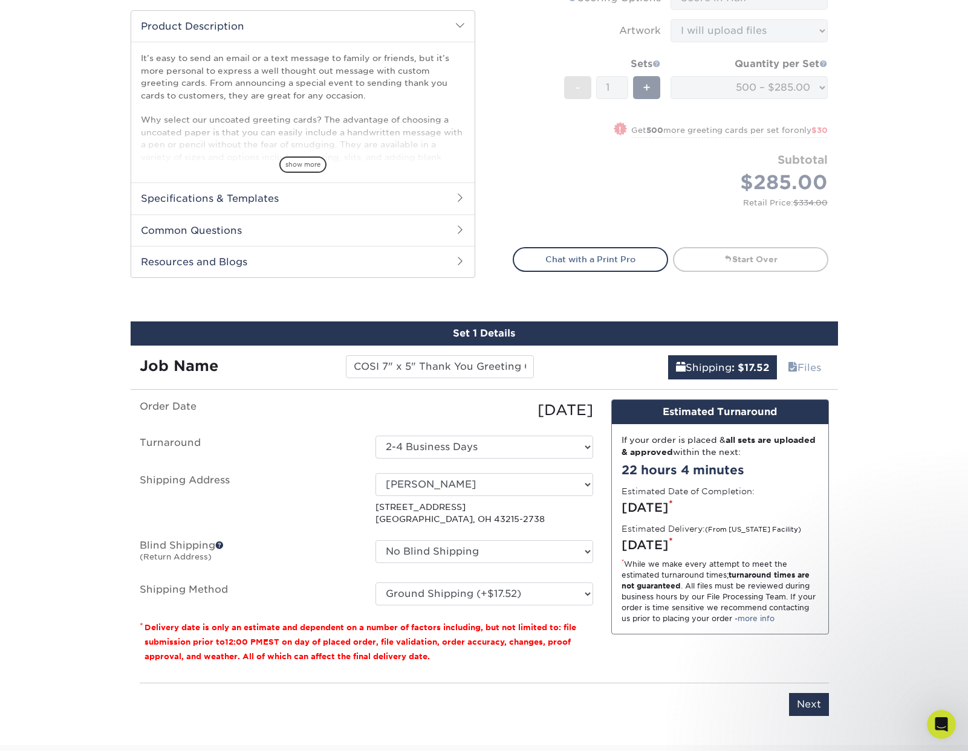
scroll to position [528, 0]
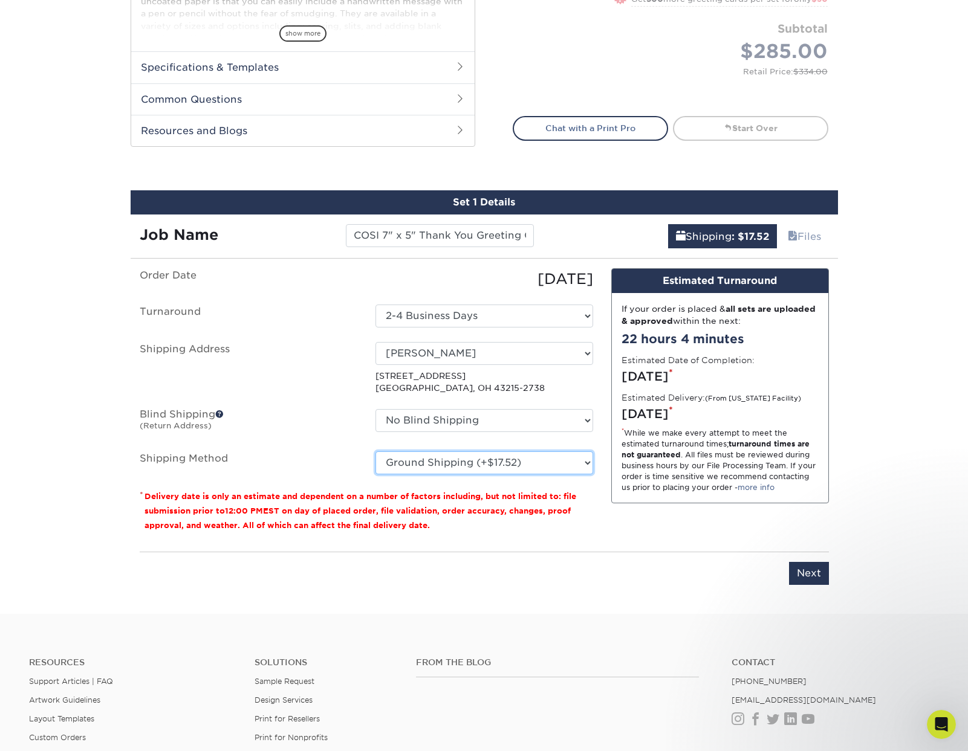
click at [469, 464] on select "Please Select Ground Shipping (+$17.52) 3 Day Shipping Service (+$21.66) 2 Day …" at bounding box center [484, 463] width 218 height 23
click at [375, 452] on select "Please Select Ground Shipping (+$17.52) 3 Day Shipping Service (+$21.66) 2 Day …" at bounding box center [484, 463] width 218 height 23
drag, startPoint x: 660, startPoint y: 517, endPoint x: 781, endPoint y: 557, distance: 127.3
click at [660, 517] on div "Design Estimated Turnaround If your order is placed & all sets are uploaded & a…" at bounding box center [720, 405] width 236 height 274
click at [812, 577] on input "Next" at bounding box center [809, 573] width 40 height 23
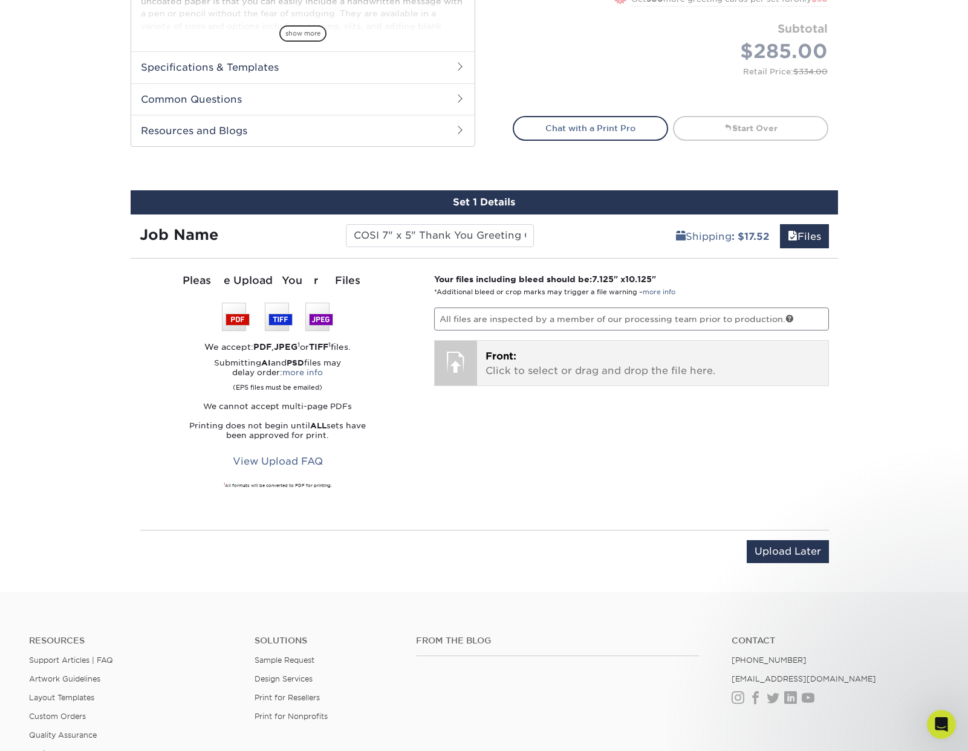
click at [554, 374] on p "Front: Click to select or drag and drop the file here." at bounding box center [652, 363] width 334 height 29
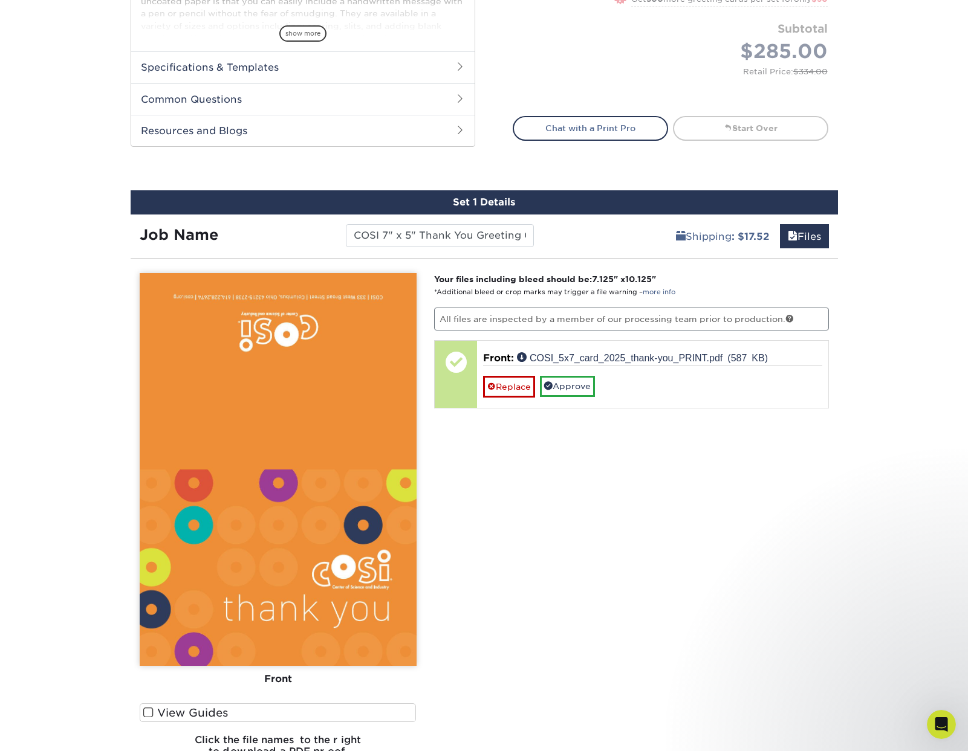
scroll to position [525, 0]
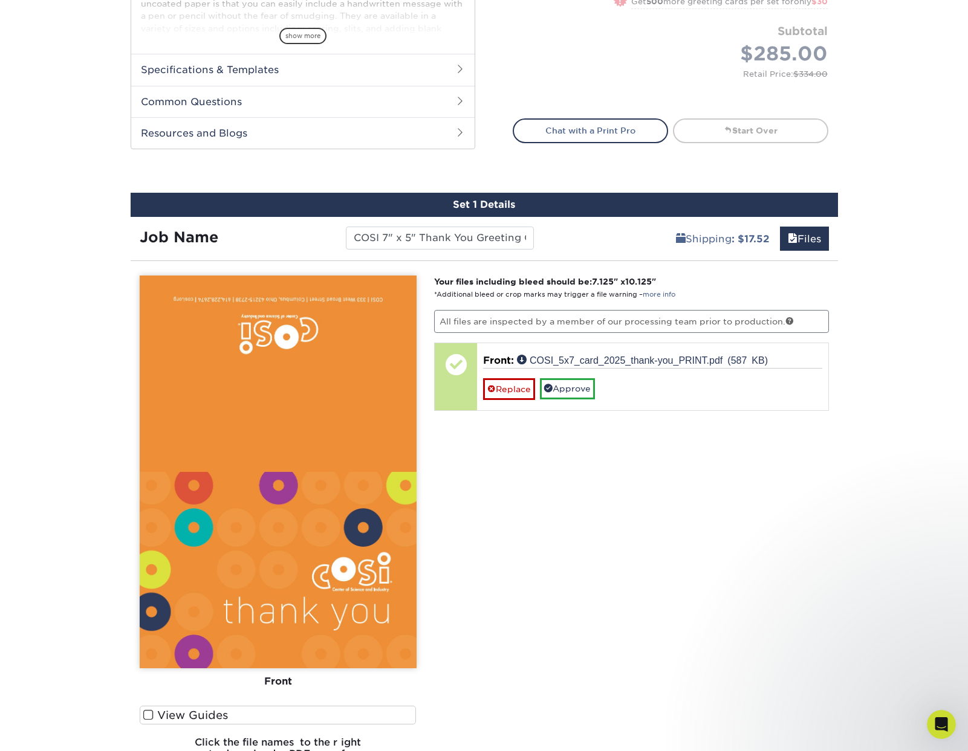
click at [148, 713] on span at bounding box center [148, 715] width 10 height 11
click at [0, 0] on input "View Guides" at bounding box center [0, 0] width 0 height 0
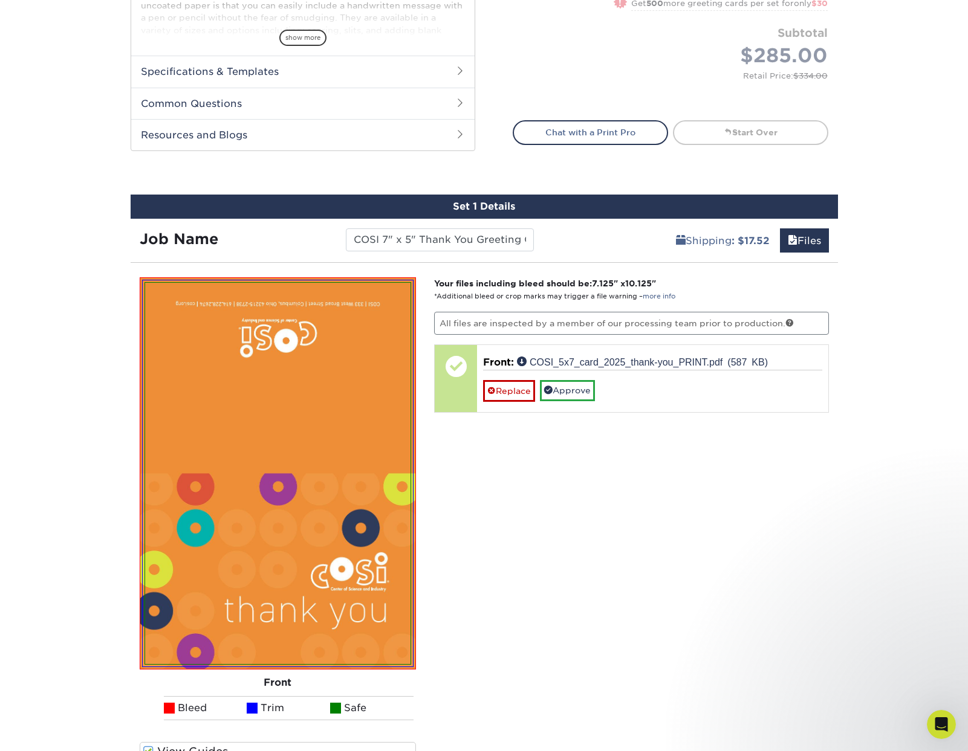
click at [148, 713] on ul "Bleed Trim Safe" at bounding box center [278, 708] width 277 height 24
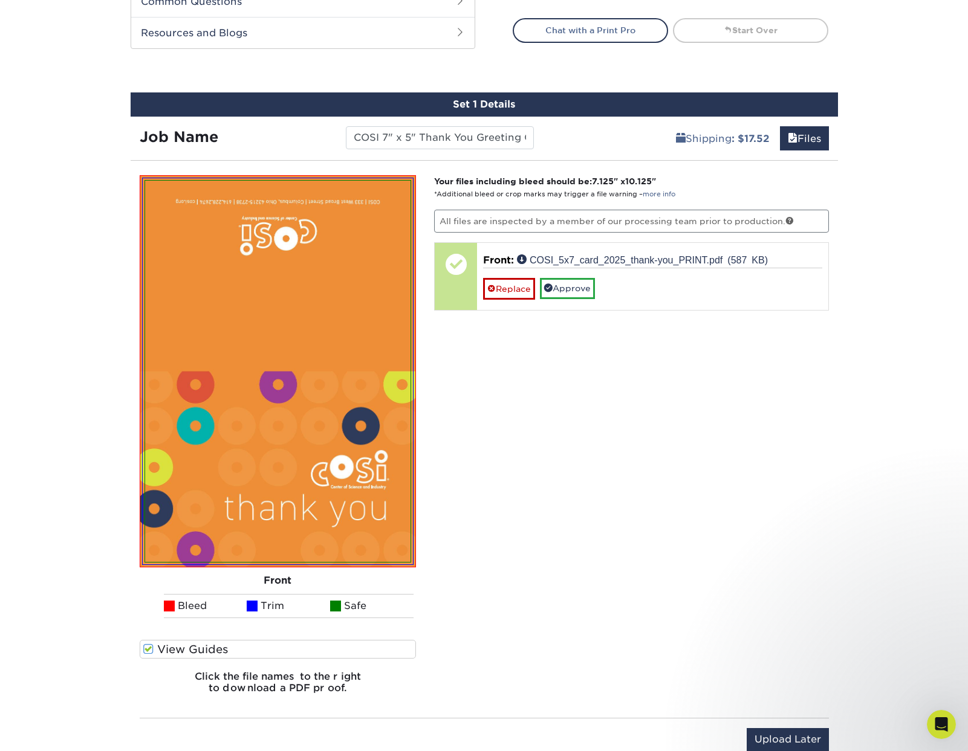
scroll to position [645, 0]
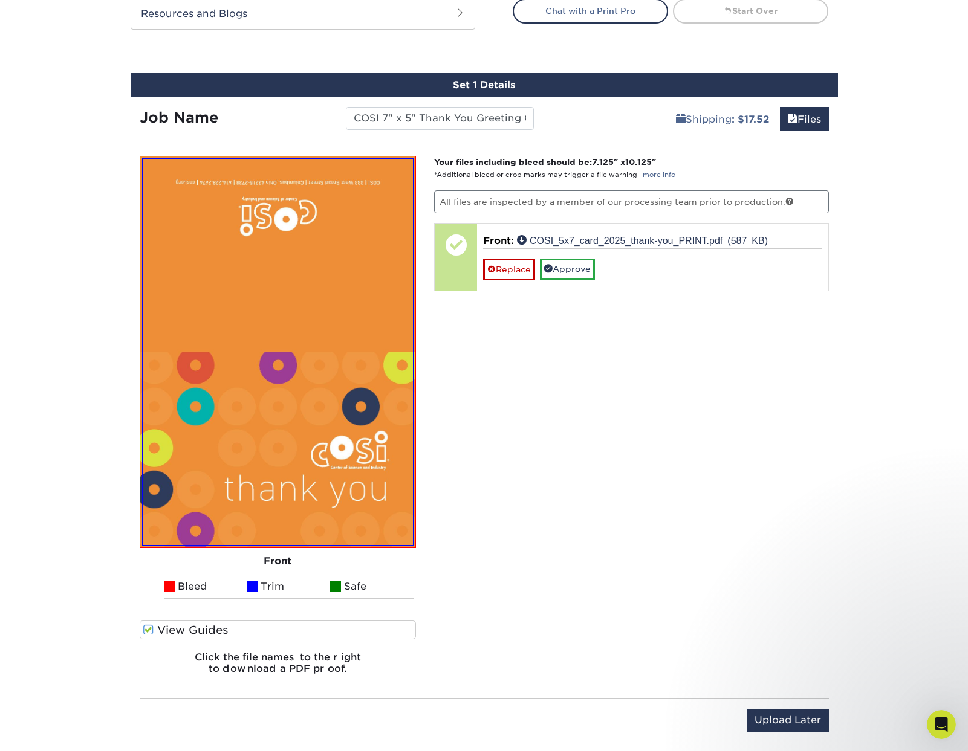
click at [146, 628] on span at bounding box center [148, 630] width 10 height 11
click at [0, 0] on input "View Guides" at bounding box center [0, 0] width 0 height 0
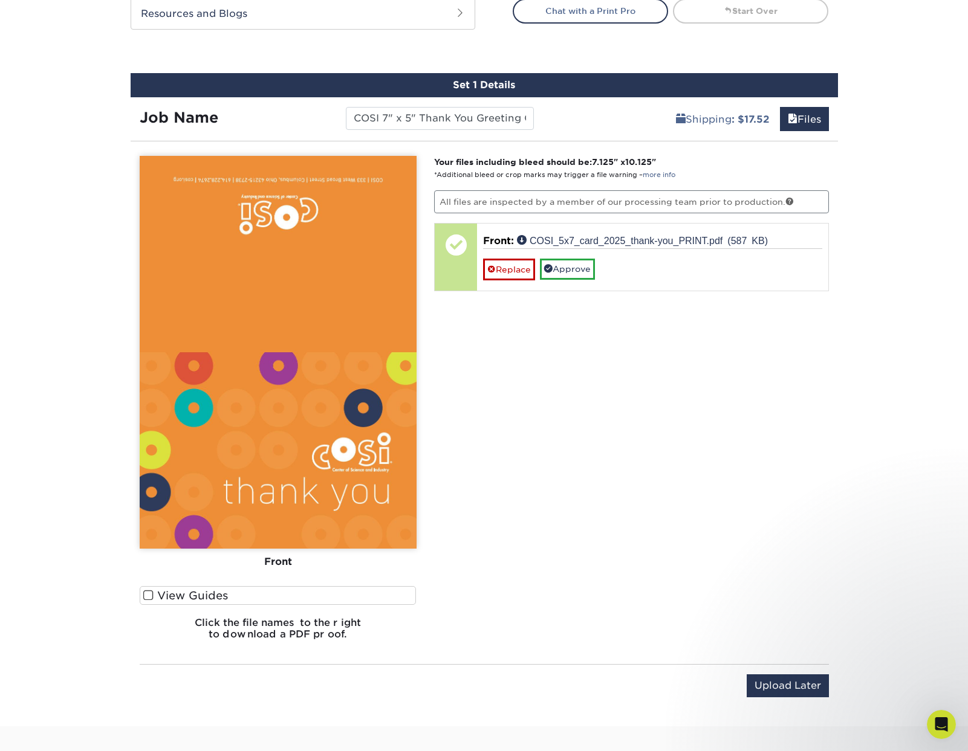
scroll to position [647, 0]
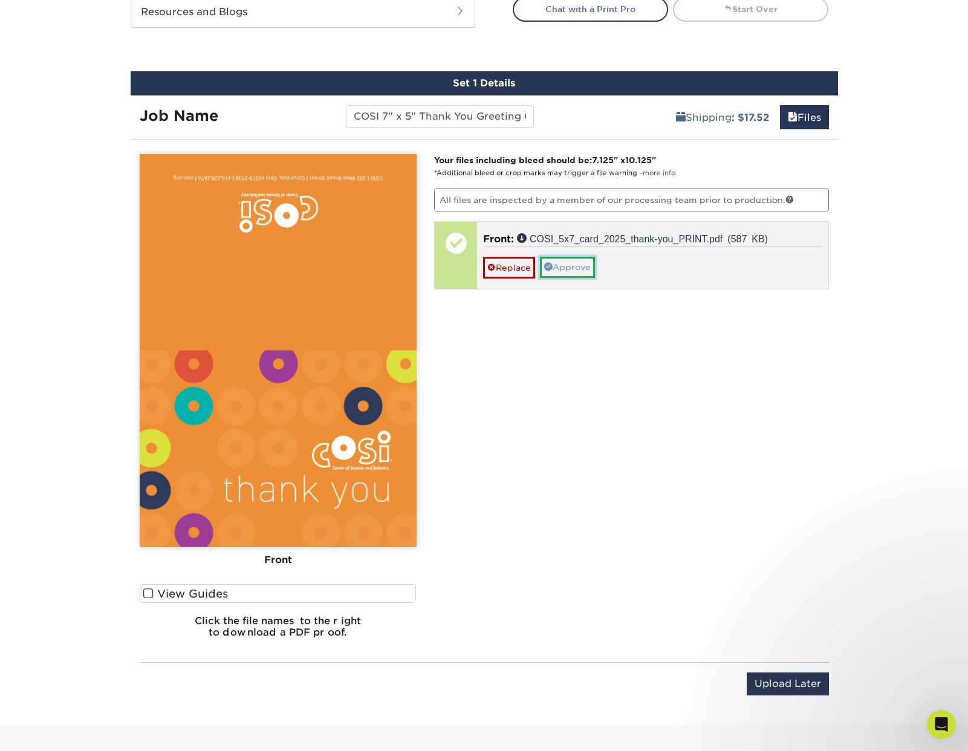
click at [575, 269] on link "Approve" at bounding box center [567, 267] width 55 height 21
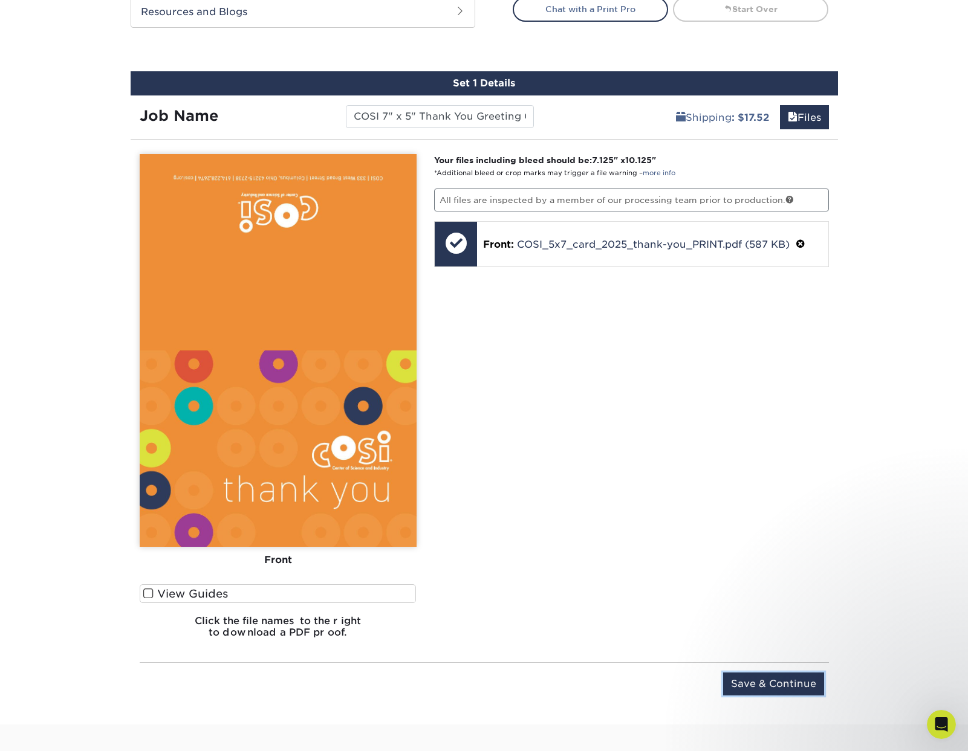
click at [762, 686] on input "Save & Continue" at bounding box center [773, 684] width 101 height 23
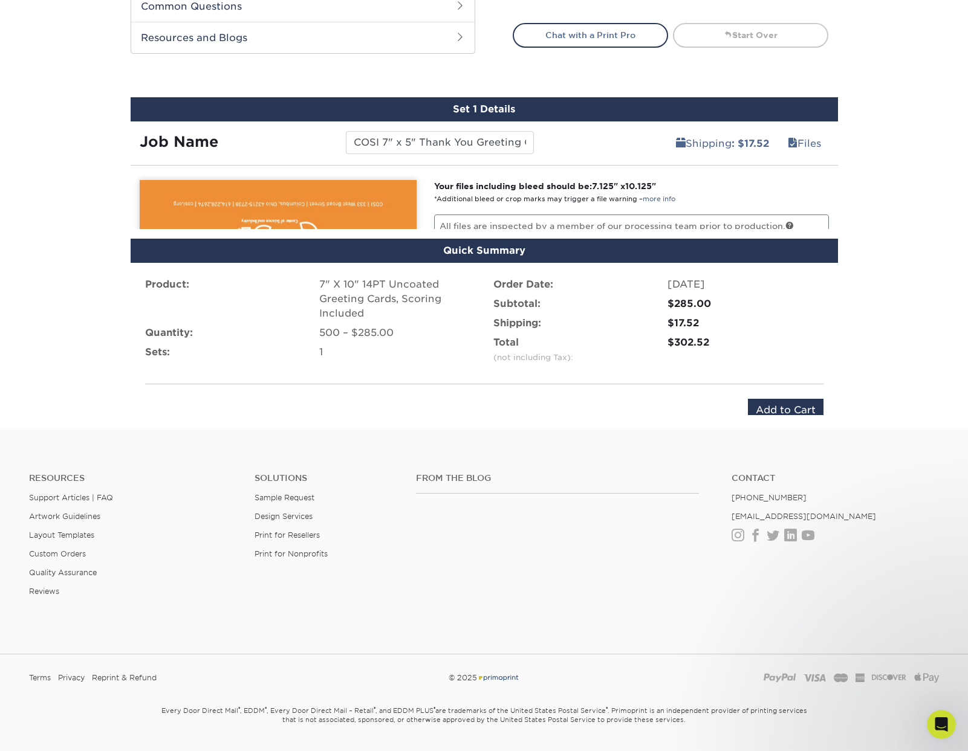
scroll to position [610, 0]
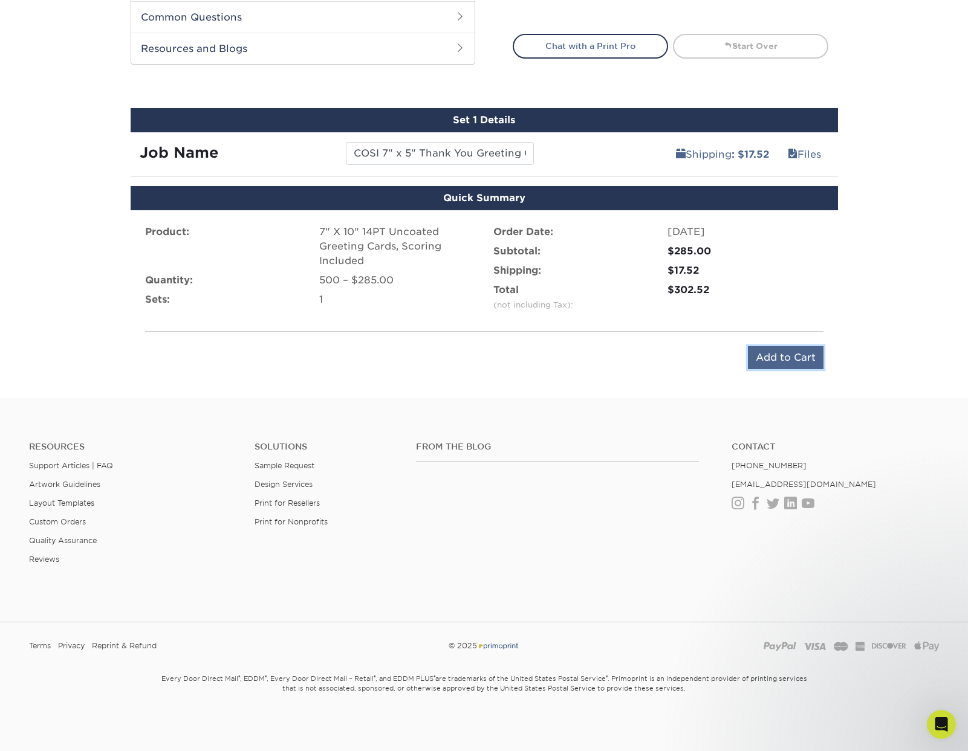
click at [787, 354] on input "Add to Cart" at bounding box center [786, 357] width 76 height 23
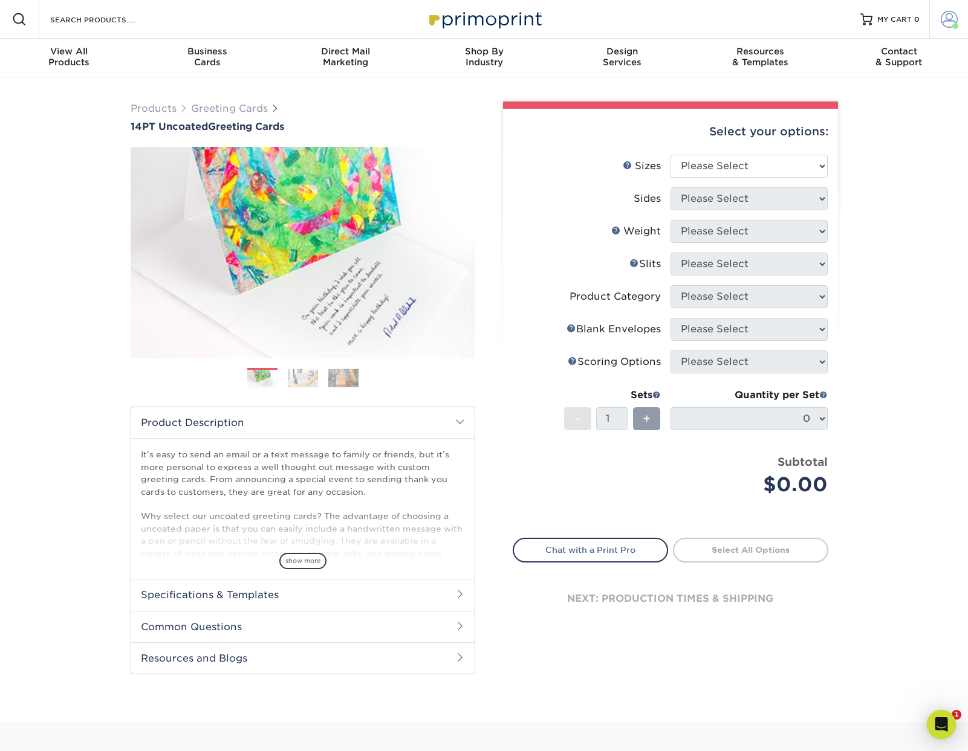
click at [951, 13] on span at bounding box center [949, 19] width 17 height 17
drag, startPoint x: 843, startPoint y: 126, endPoint x: 858, endPoint y: 126, distance: 15.1
click at [843, 126] on link "Order History" at bounding box center [878, 130] width 152 height 16
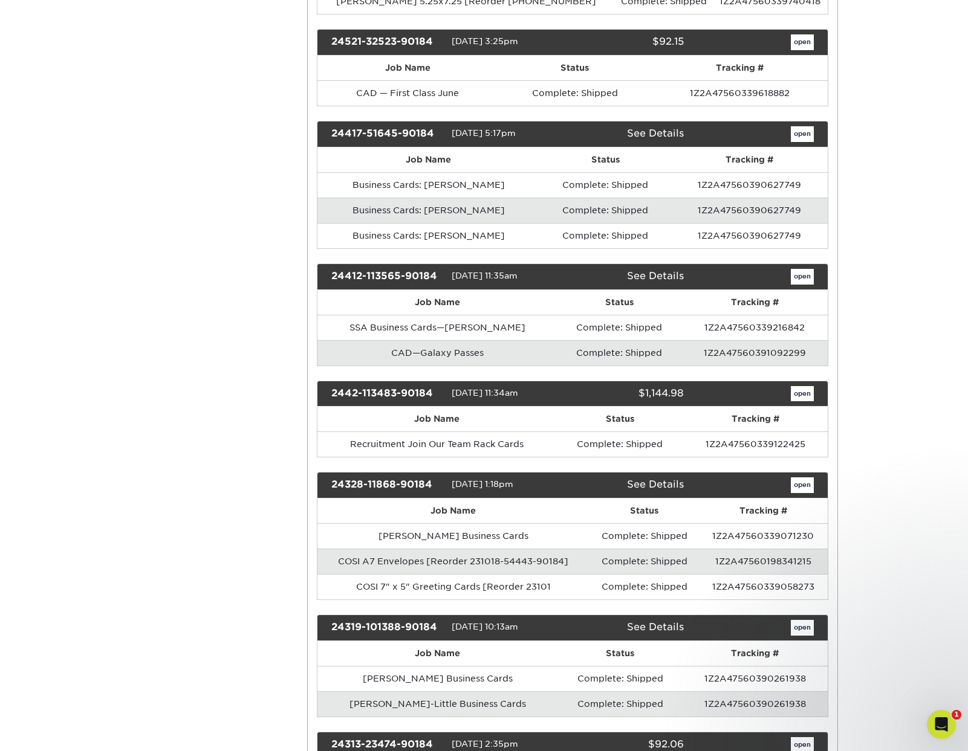
scroll to position [3716, 0]
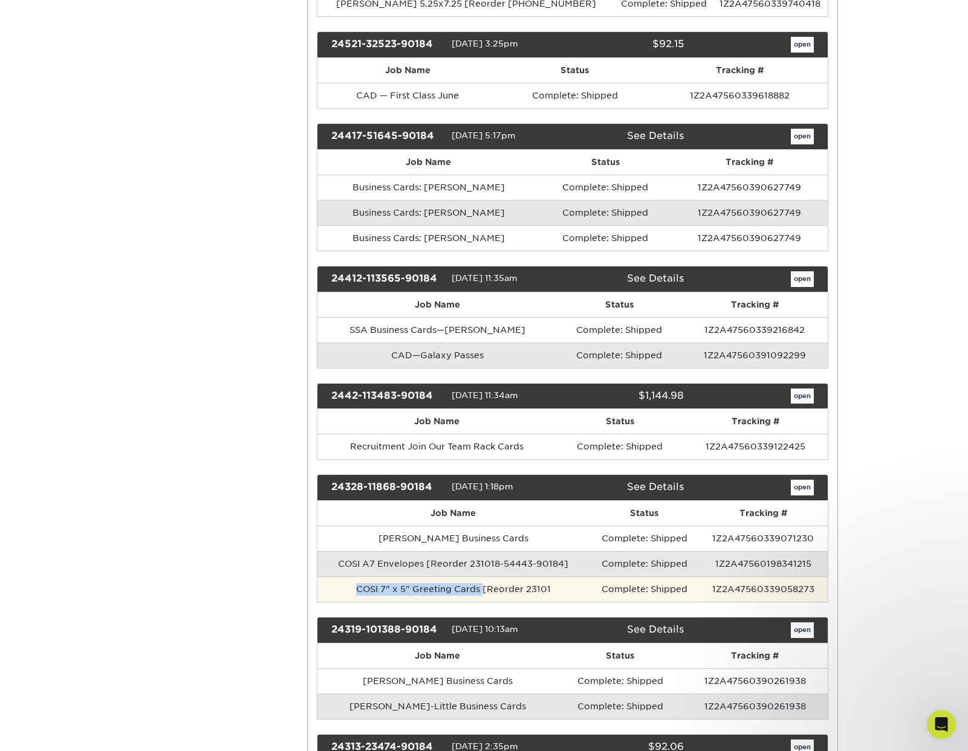
drag, startPoint x: 357, startPoint y: 591, endPoint x: 482, endPoint y: 589, distance: 125.8
click at [482, 589] on td "COSI 7" x 5" Greeting Cards [Reorder 23101" at bounding box center [453, 589] width 272 height 25
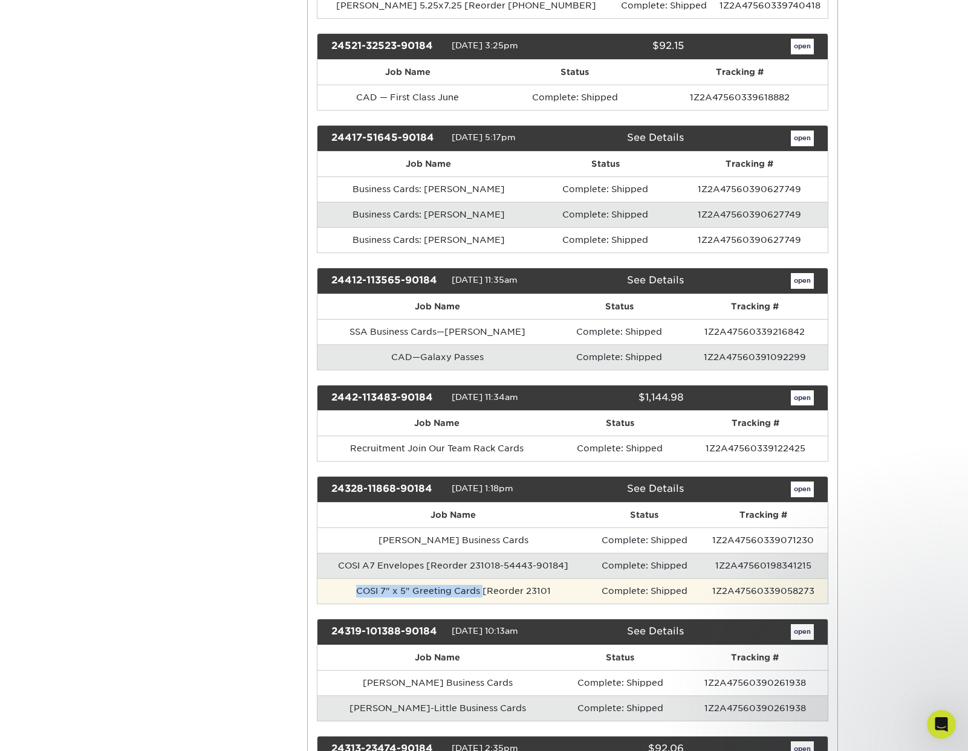
copy td "COSI 7" x 5" Greeting Cards"
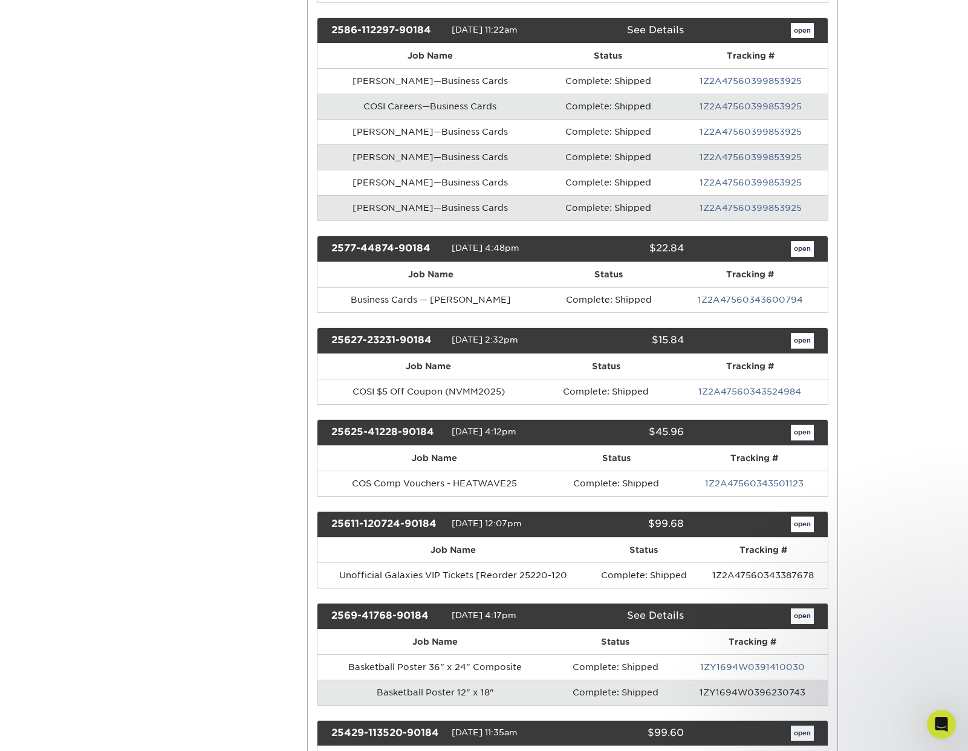
scroll to position [0, 0]
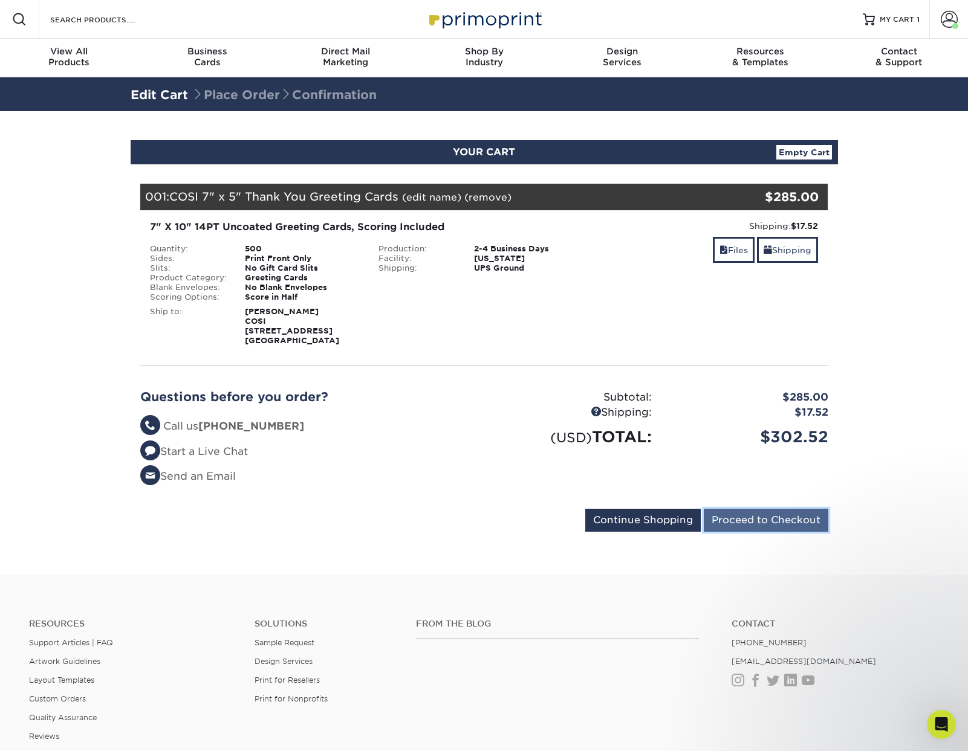
click at [771, 519] on input "Proceed to Checkout" at bounding box center [766, 520] width 125 height 23
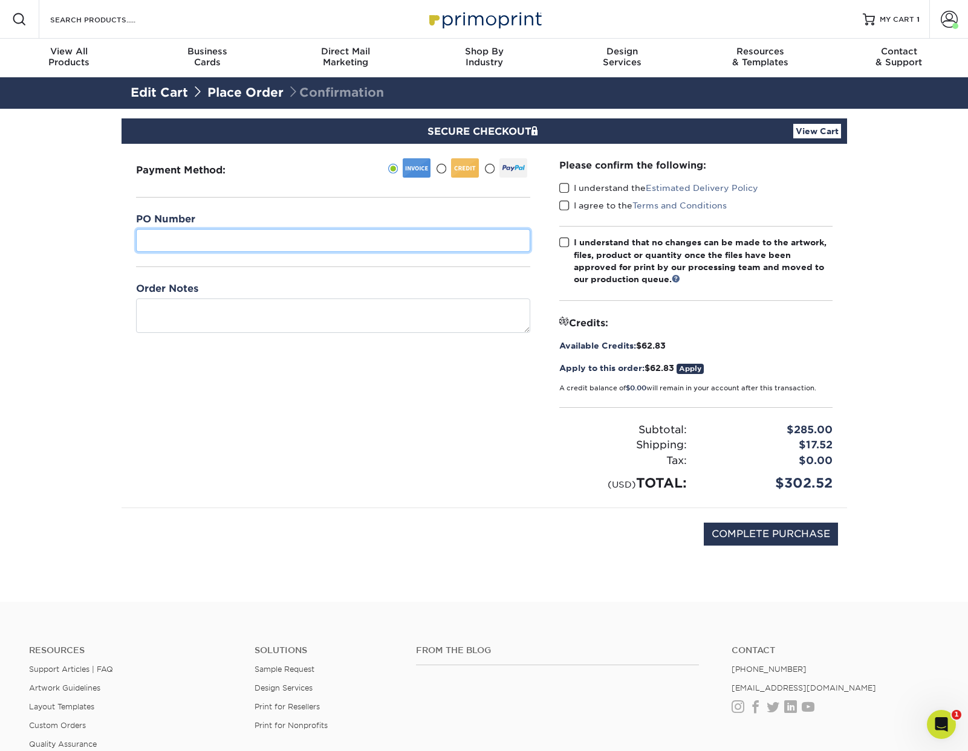
click at [216, 234] on input "text" at bounding box center [333, 240] width 394 height 23
paste input "[PHONE_NUMBER]"
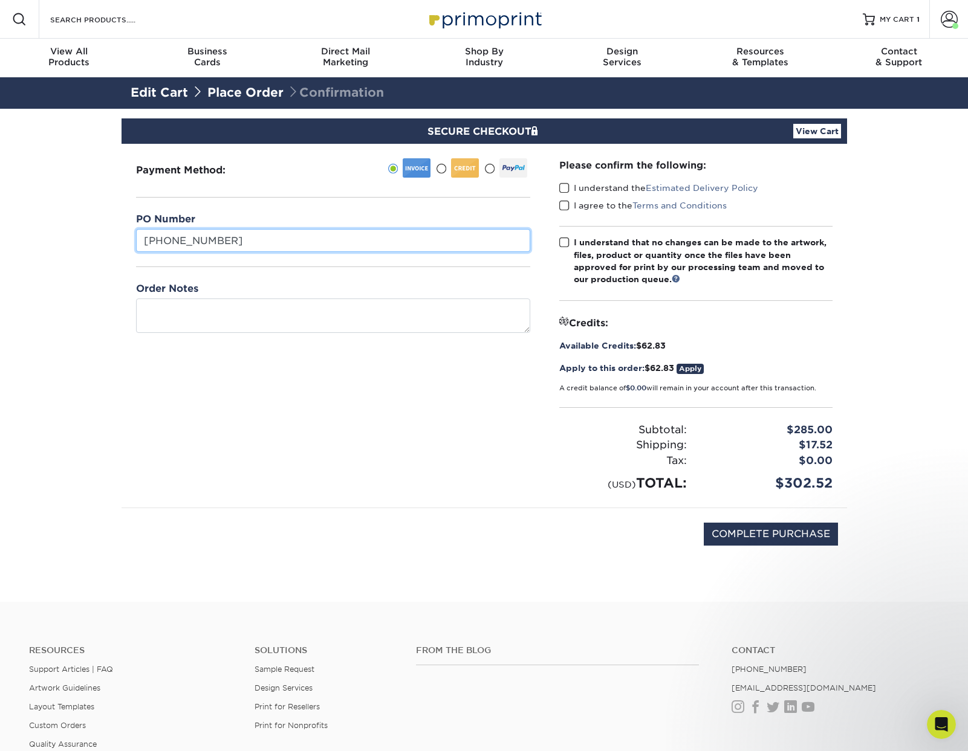
type input "[PHONE_NUMBER]"
click at [568, 187] on span at bounding box center [564, 188] width 10 height 11
click at [0, 0] on input "I understand the Estimated Delivery Policy" at bounding box center [0, 0] width 0 height 0
click at [566, 205] on span at bounding box center [564, 205] width 10 height 11
click at [0, 0] on input "I agree to the Terms and Conditions" at bounding box center [0, 0] width 0 height 0
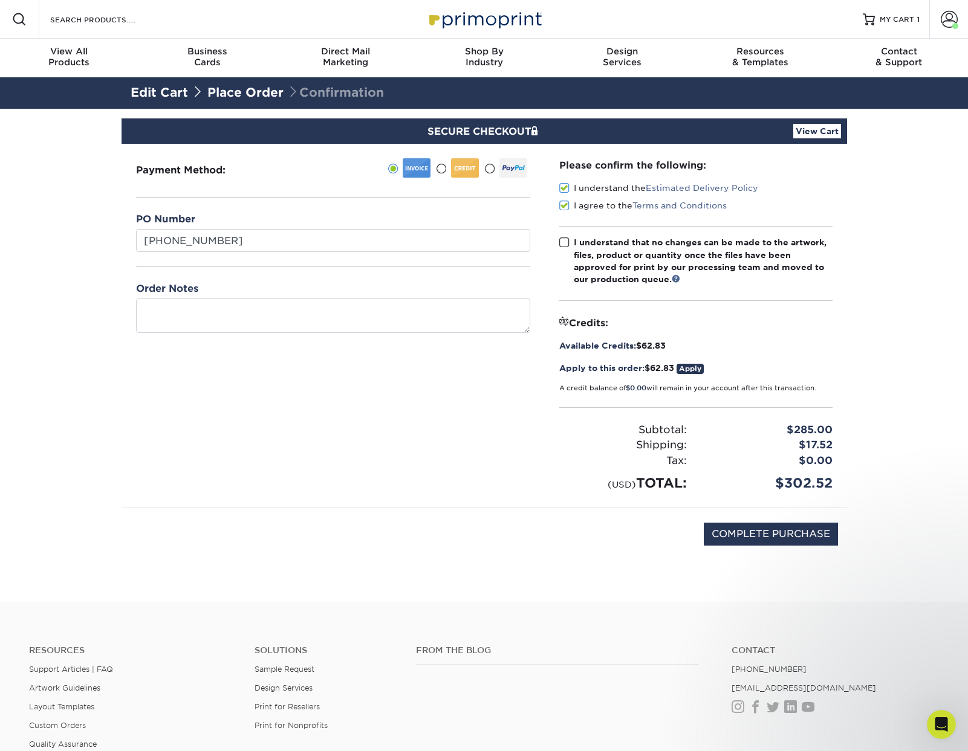
click at [562, 243] on span at bounding box center [564, 242] width 10 height 11
click at [0, 0] on input "I understand that no changes can be made to the artwork, files, product or quan…" at bounding box center [0, 0] width 0 height 0
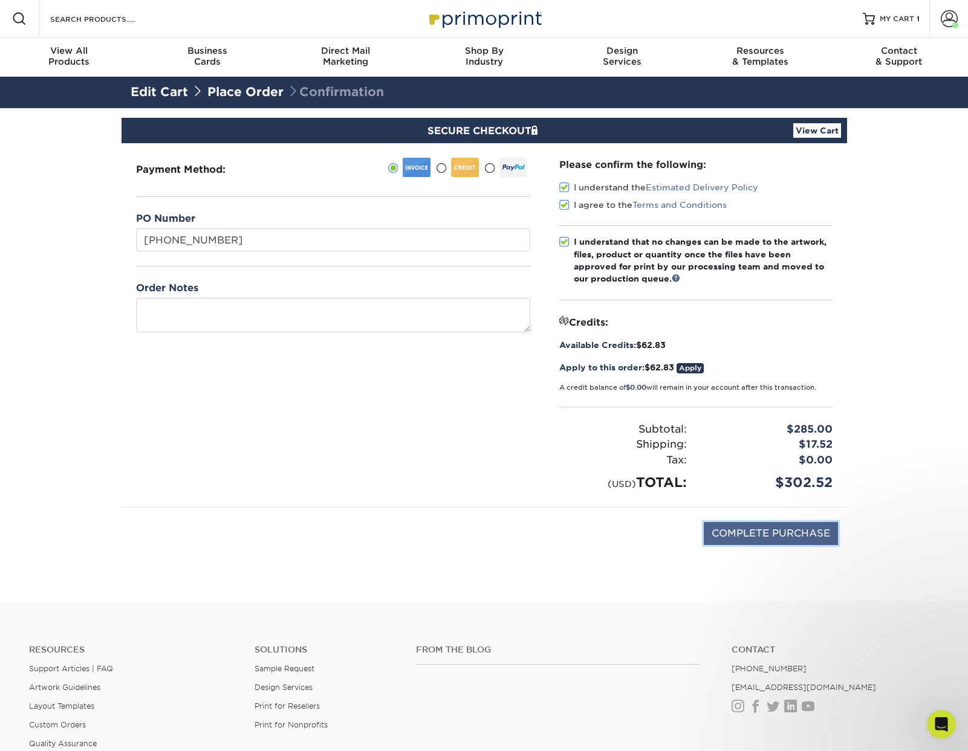
click at [764, 533] on input "COMPLETE PURCHASE" at bounding box center [771, 533] width 134 height 23
type input "PROCESSING, PLEASE WAIT..."
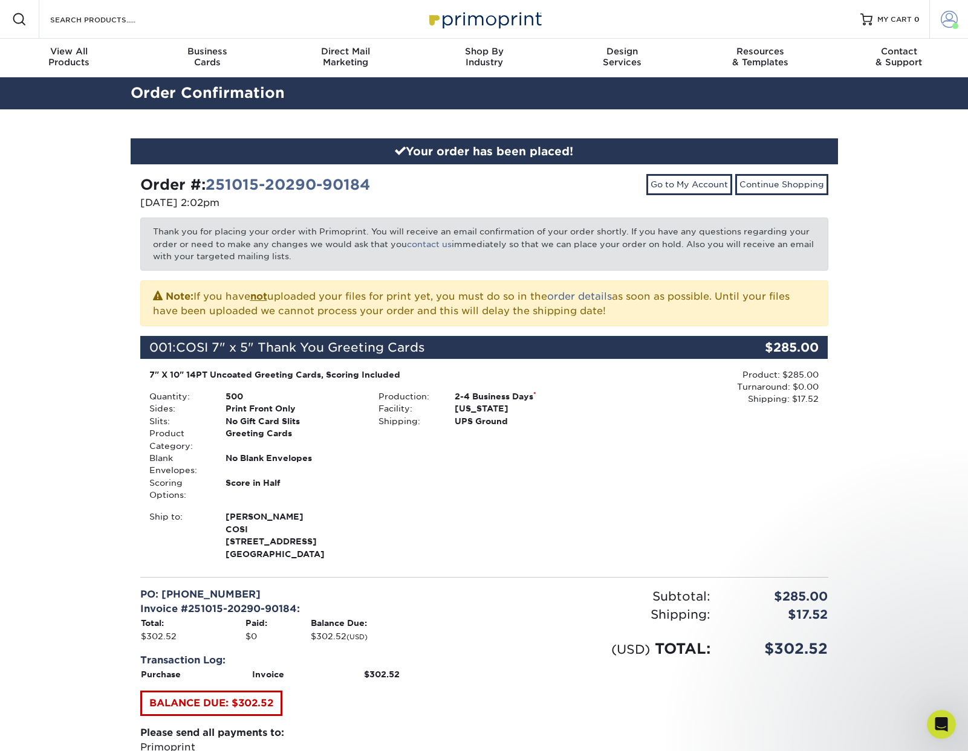
click at [944, 18] on span at bounding box center [949, 19] width 17 height 17
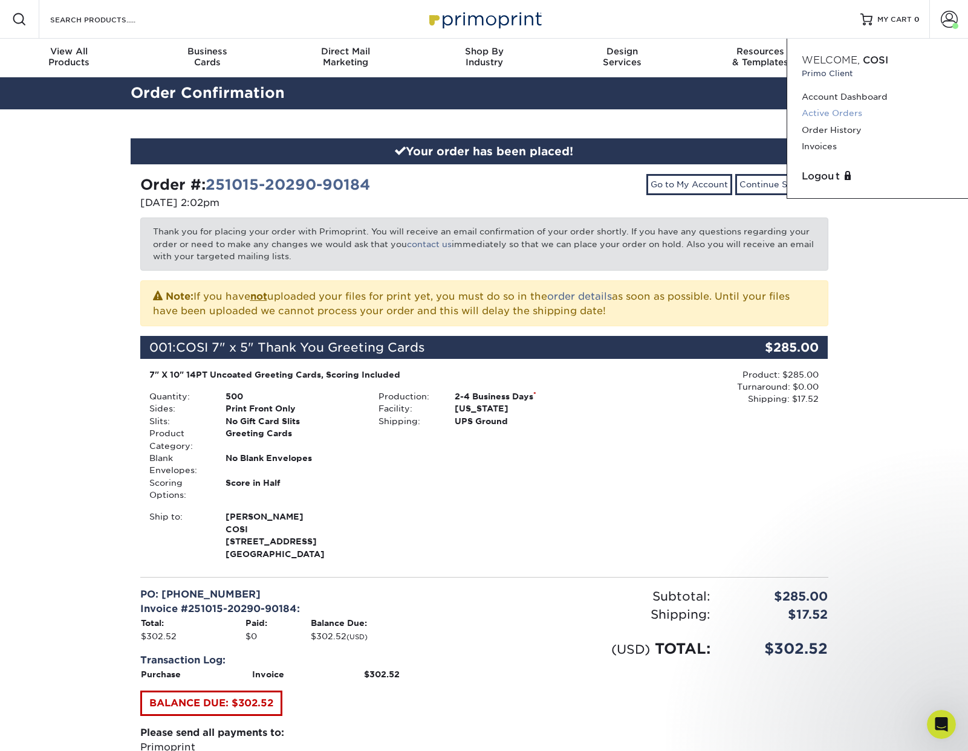
click at [828, 111] on link "Active Orders" at bounding box center [878, 113] width 152 height 16
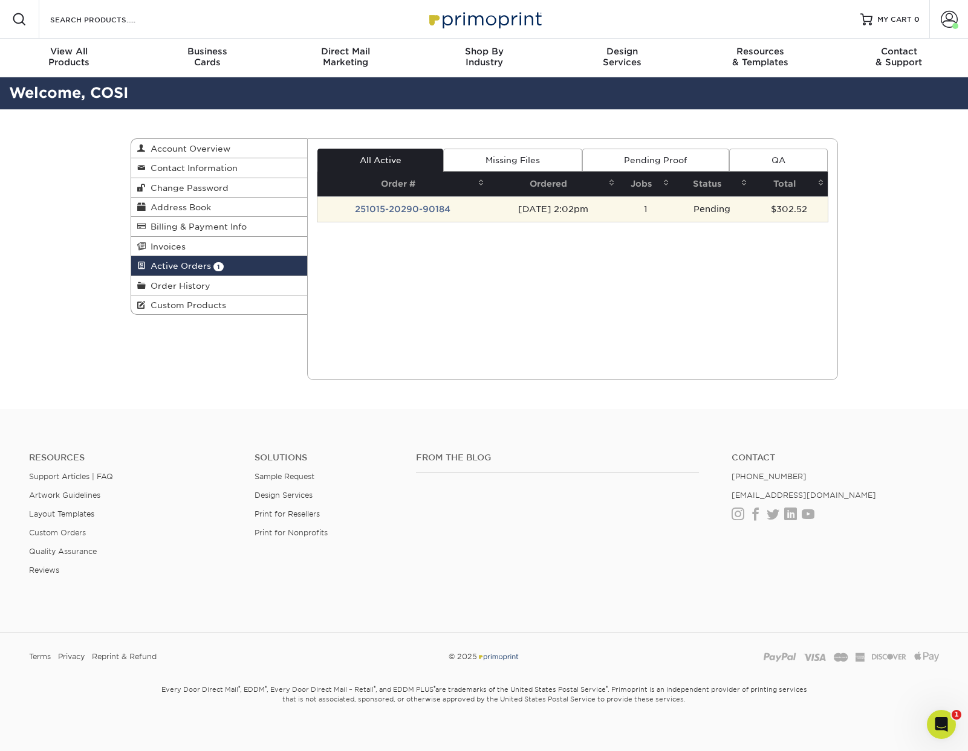
click at [412, 209] on td "251015-20290-90184" at bounding box center [402, 208] width 170 height 25
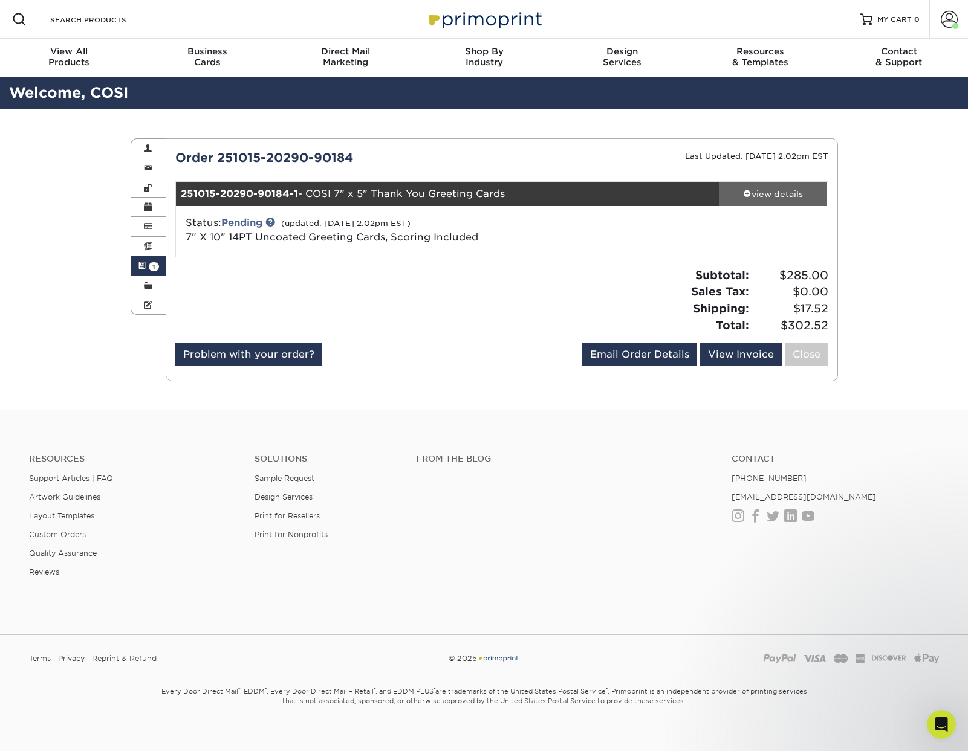
click at [795, 193] on div "view details" at bounding box center [773, 194] width 109 height 12
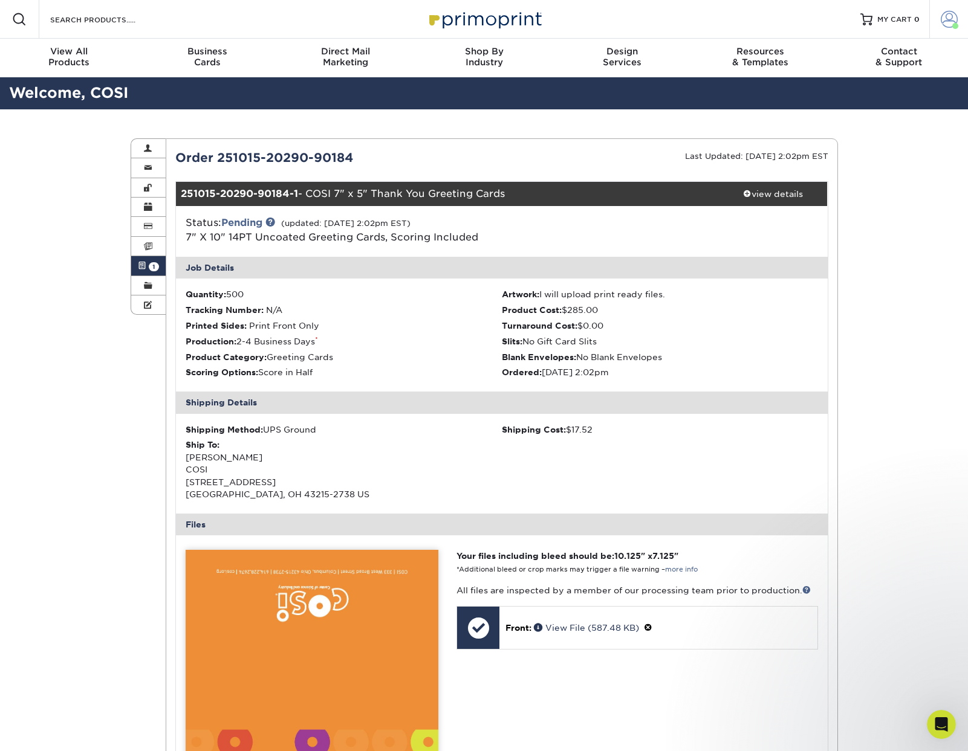
click at [948, 15] on span at bounding box center [949, 19] width 17 height 17
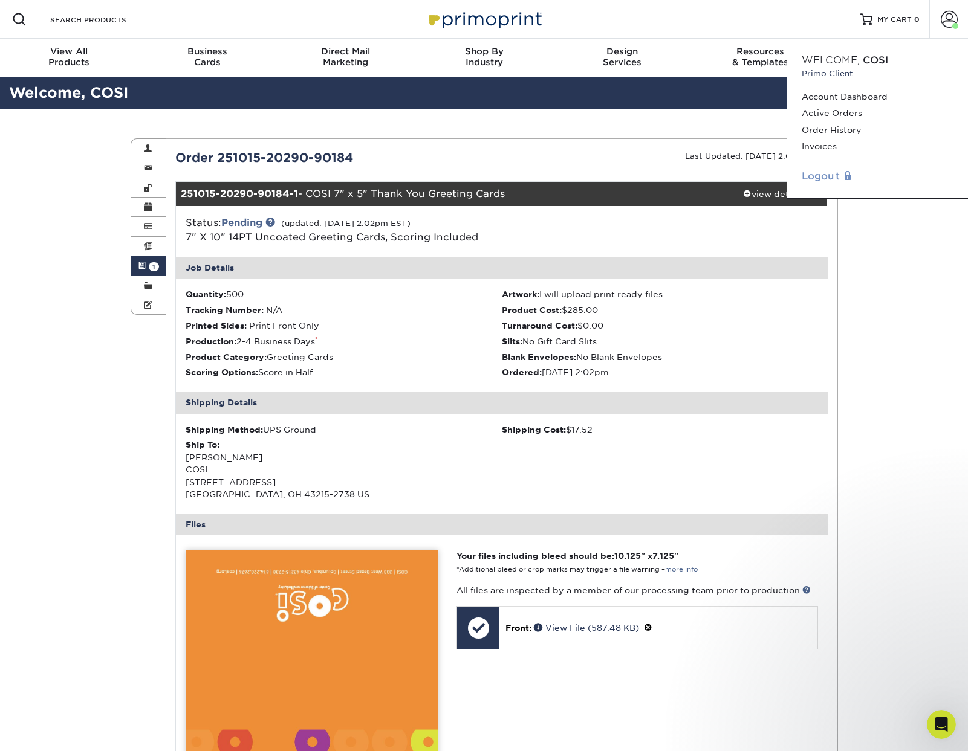
click at [816, 180] on link "Logout" at bounding box center [878, 176] width 152 height 15
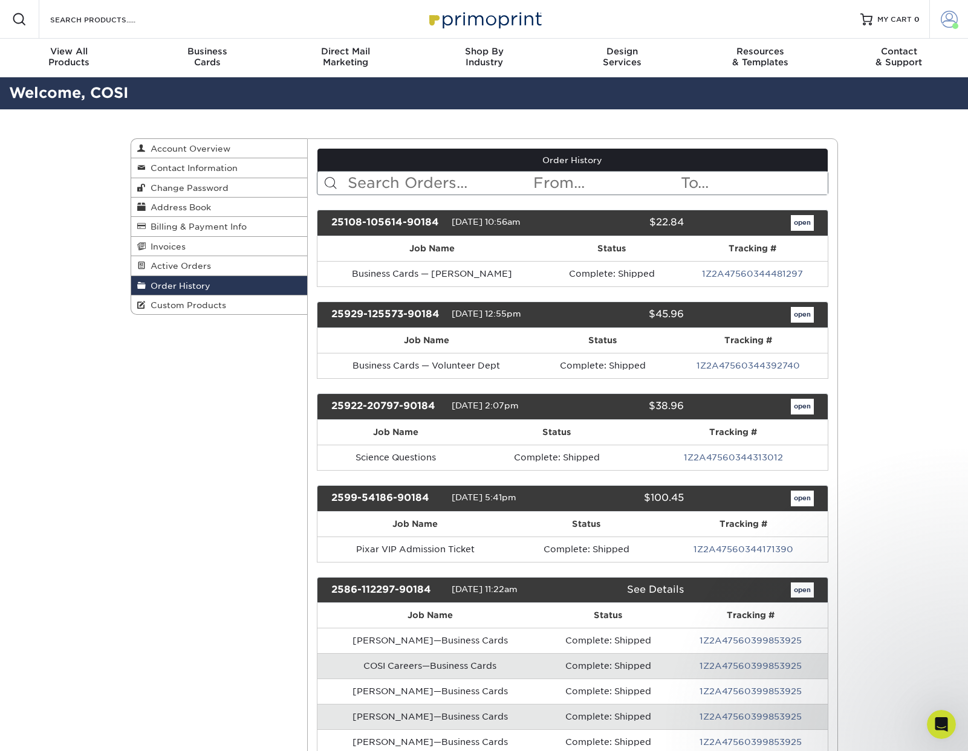
drag, startPoint x: 0, startPoint y: 0, endPoint x: 950, endPoint y: 22, distance: 950.6
click at [952, 22] on span at bounding box center [949, 19] width 17 height 17
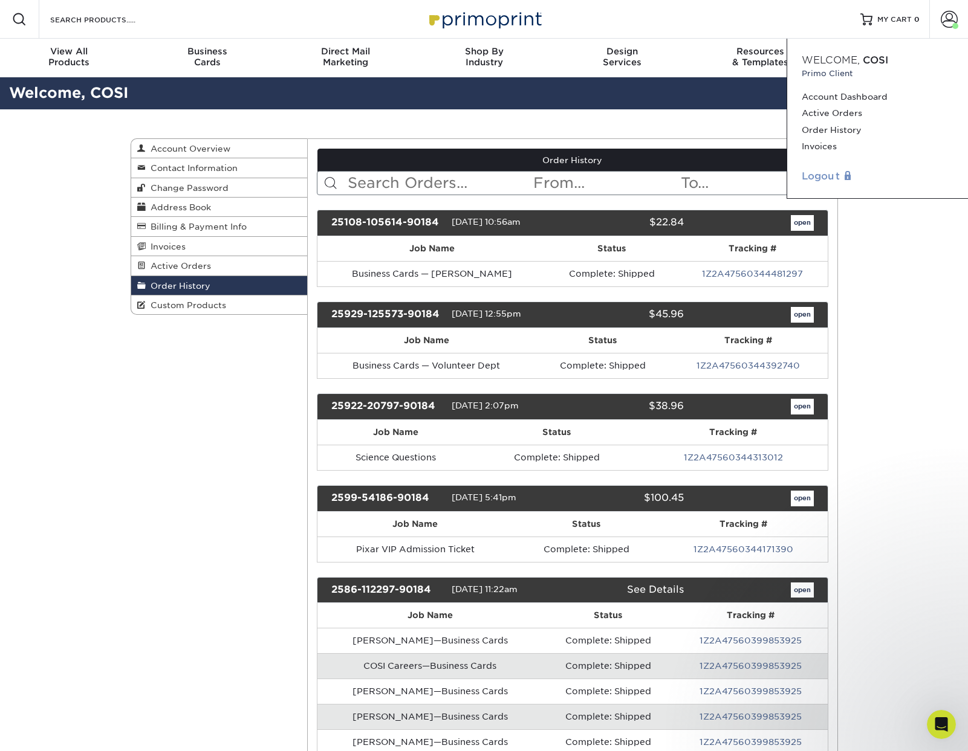
click at [850, 181] on link "Logout" at bounding box center [878, 176] width 152 height 15
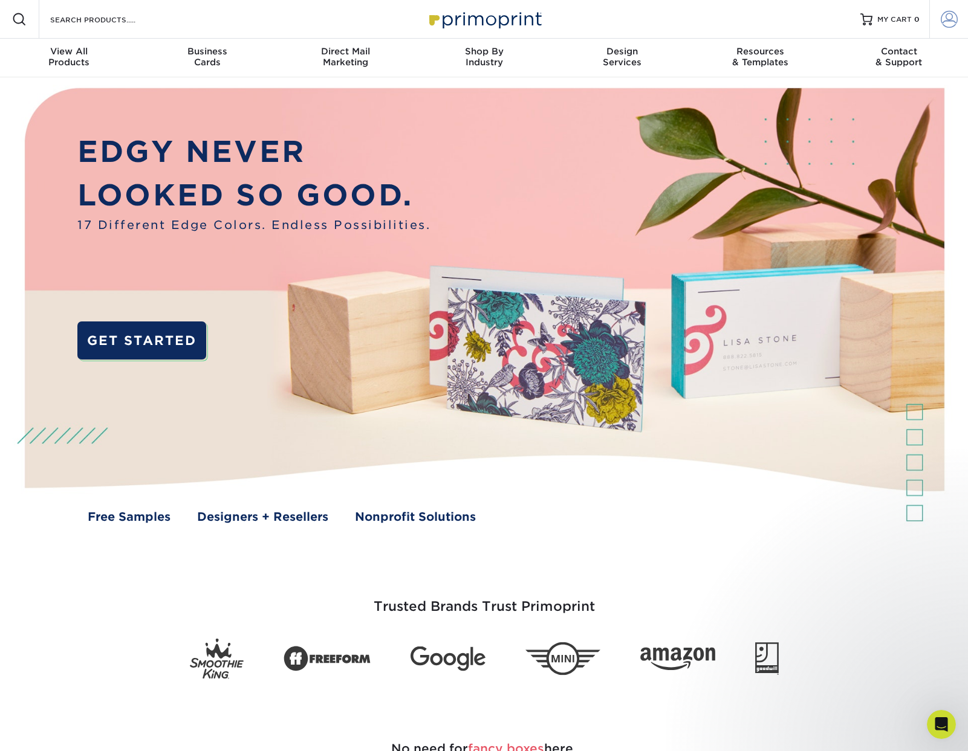
click at [946, 19] on span at bounding box center [949, 19] width 17 height 17
click at [961, 24] on link "Account" at bounding box center [948, 19] width 39 height 39
